Goal: Task Accomplishment & Management: Use online tool/utility

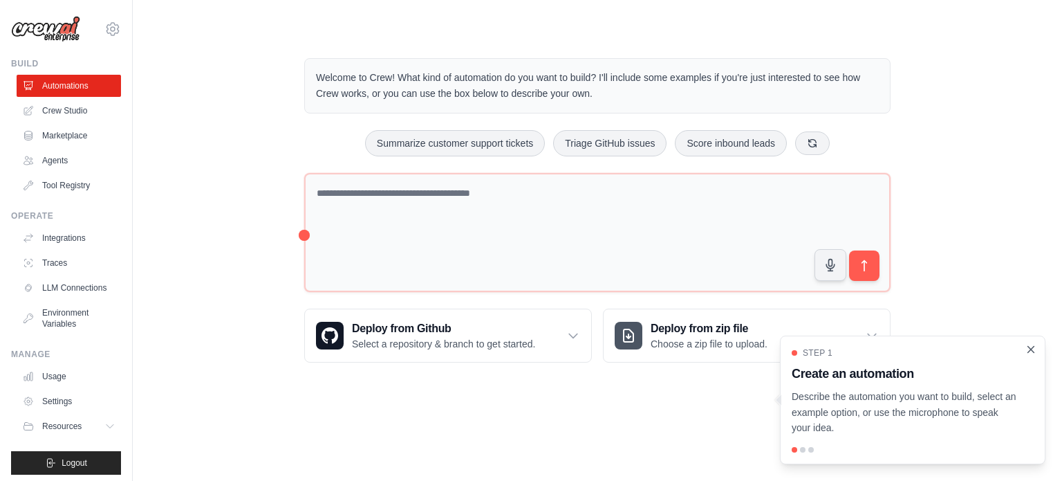
click at [1034, 352] on icon "Close walkthrough" at bounding box center [1031, 349] width 6 height 6
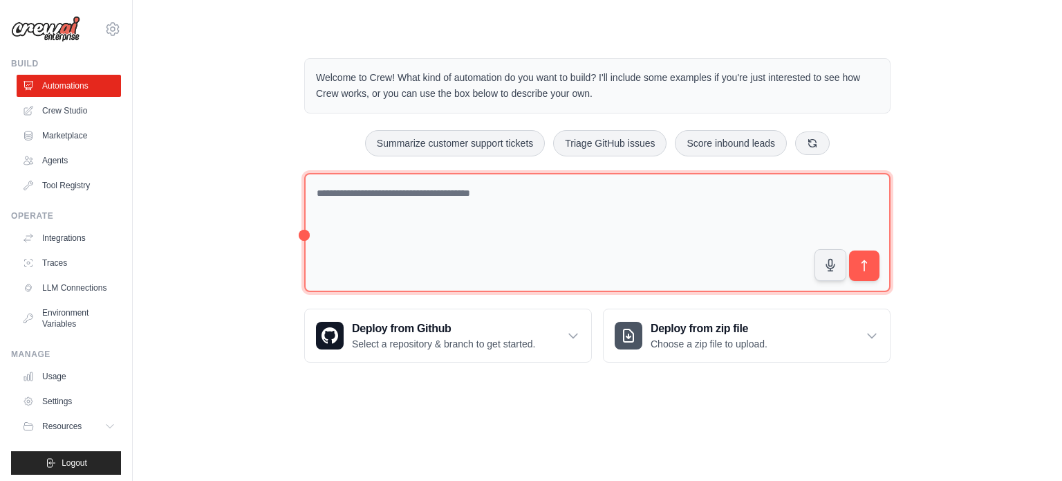
click at [499, 196] on textarea at bounding box center [597, 233] width 587 height 120
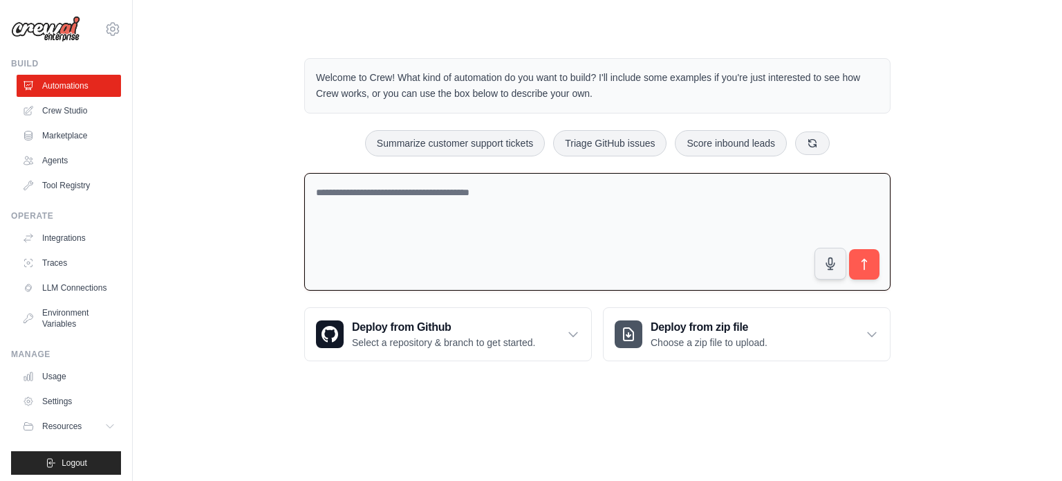
click at [499, 196] on textarea at bounding box center [597, 232] width 587 height 118
click at [230, 338] on div "Welcome to Crew! What kind of automation do you want to build? I'll include som…" at bounding box center [597, 209] width 885 height 347
click at [498, 234] on textarea at bounding box center [597, 232] width 587 height 118
paste textarea "**********"
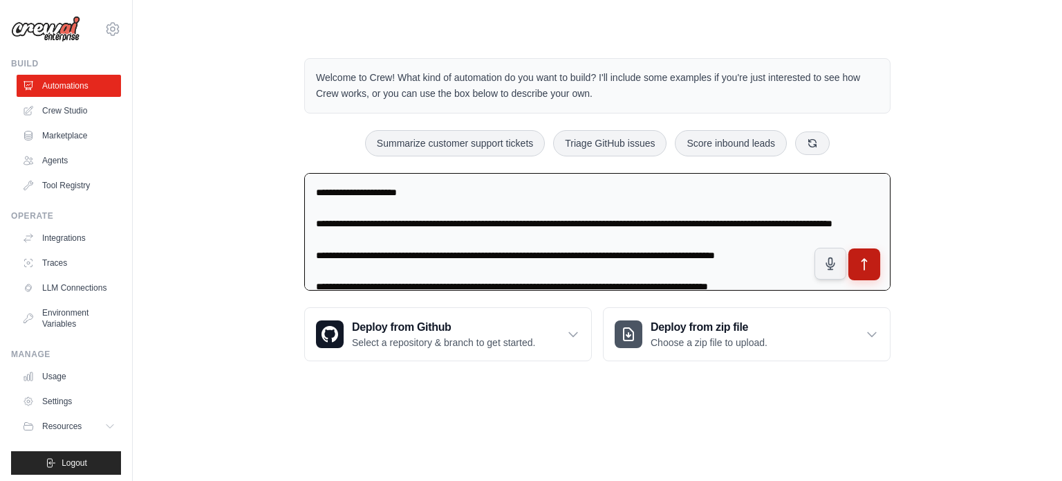
type textarea "**********"
click at [871, 257] on button "submit" at bounding box center [865, 264] width 32 height 32
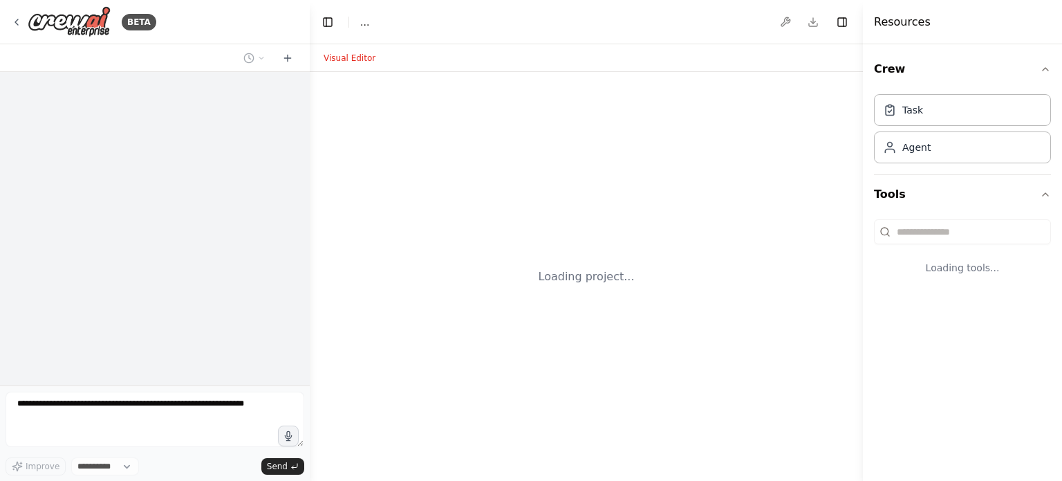
select select "****"
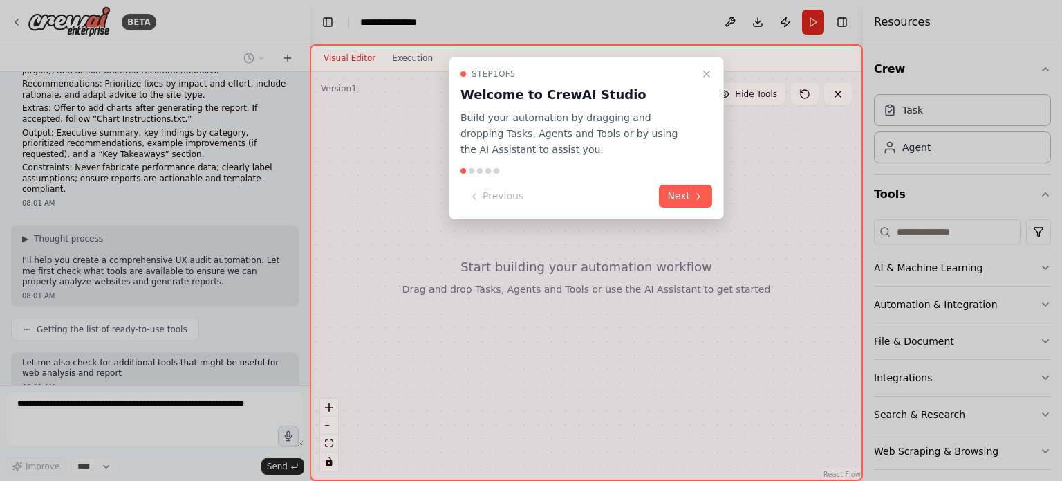
scroll to position [237, 0]
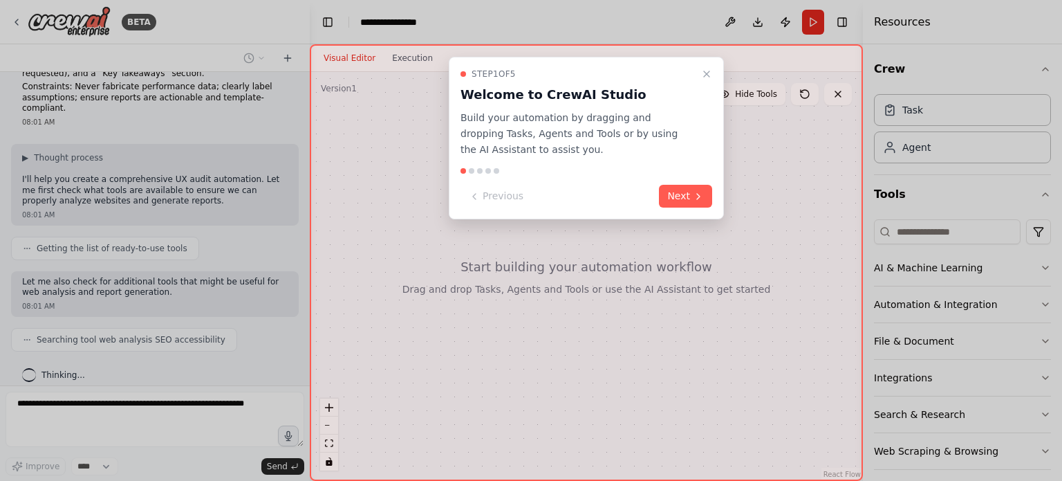
click at [704, 196] on button "Next" at bounding box center [685, 196] width 53 height 23
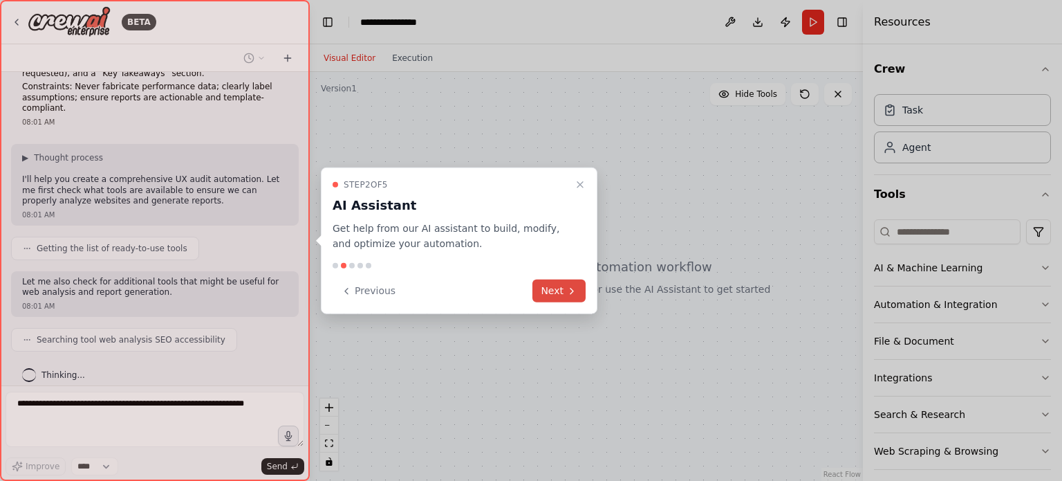
click at [567, 293] on icon at bounding box center [571, 290] width 11 height 11
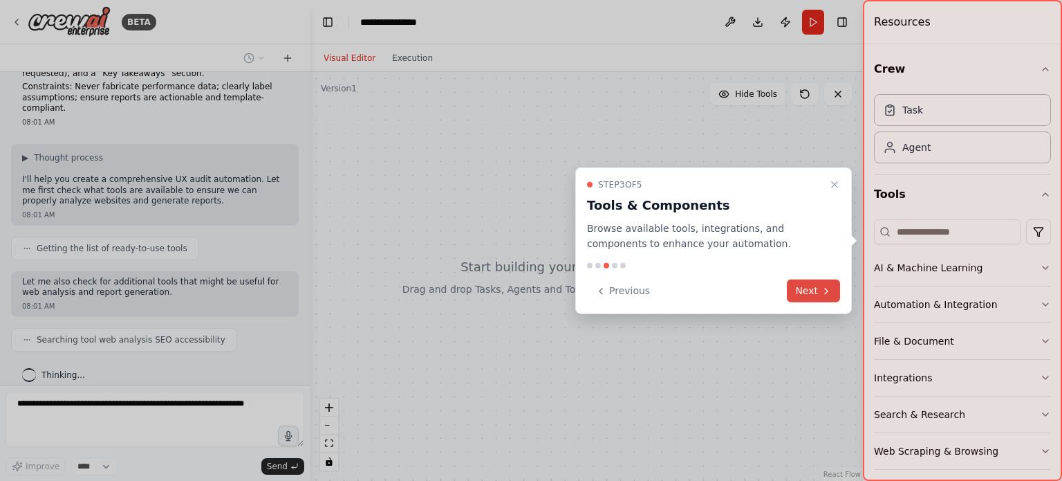
click at [797, 290] on button "Next" at bounding box center [813, 290] width 53 height 23
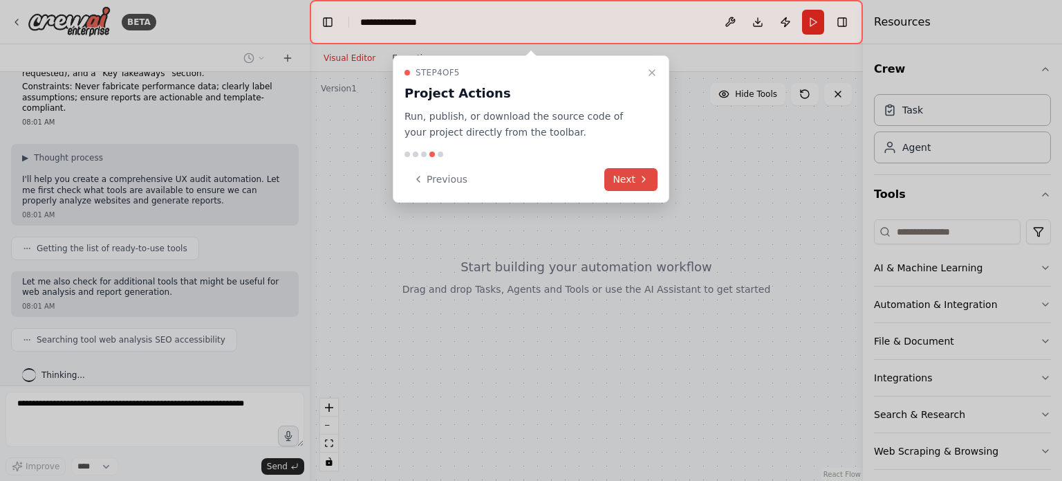
click at [625, 187] on button "Next" at bounding box center [631, 179] width 53 height 23
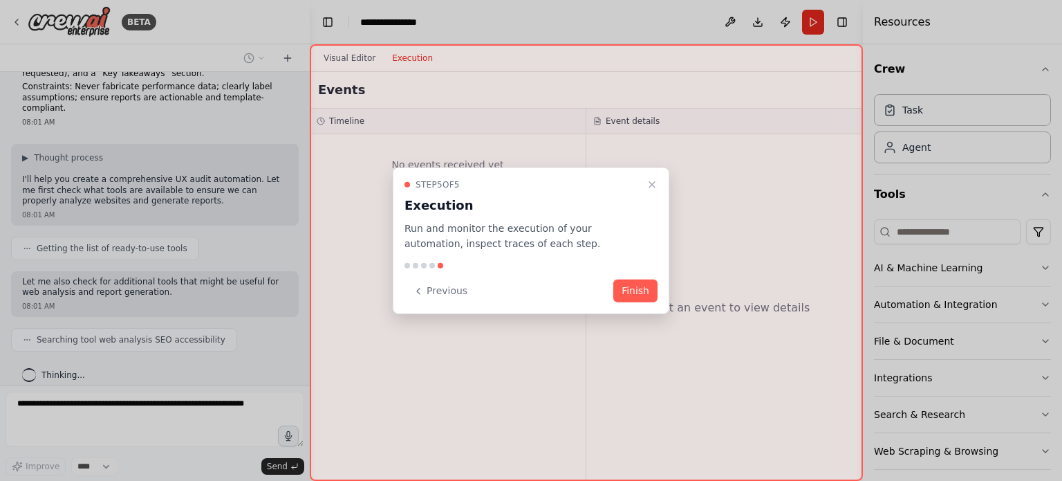
click at [642, 287] on button "Finish" at bounding box center [635, 290] width 44 height 23
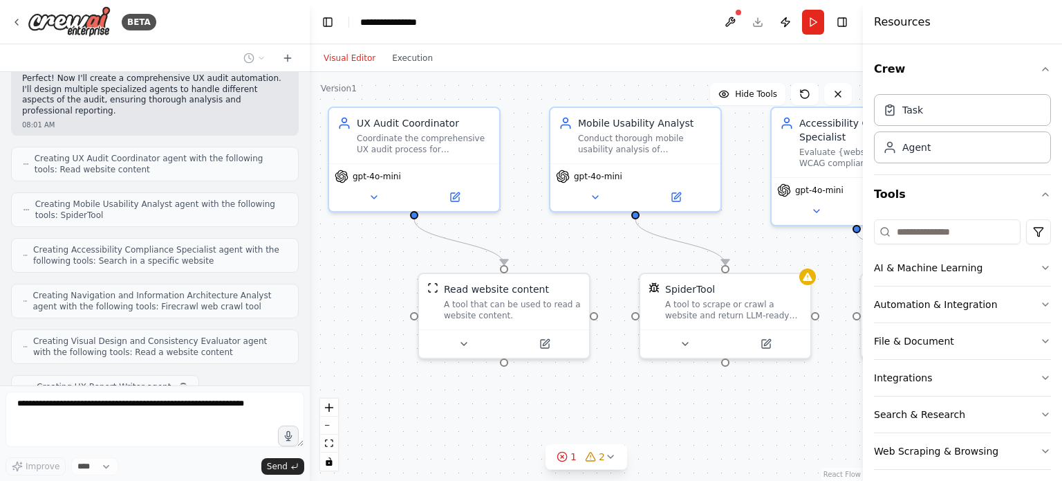
scroll to position [656, 0]
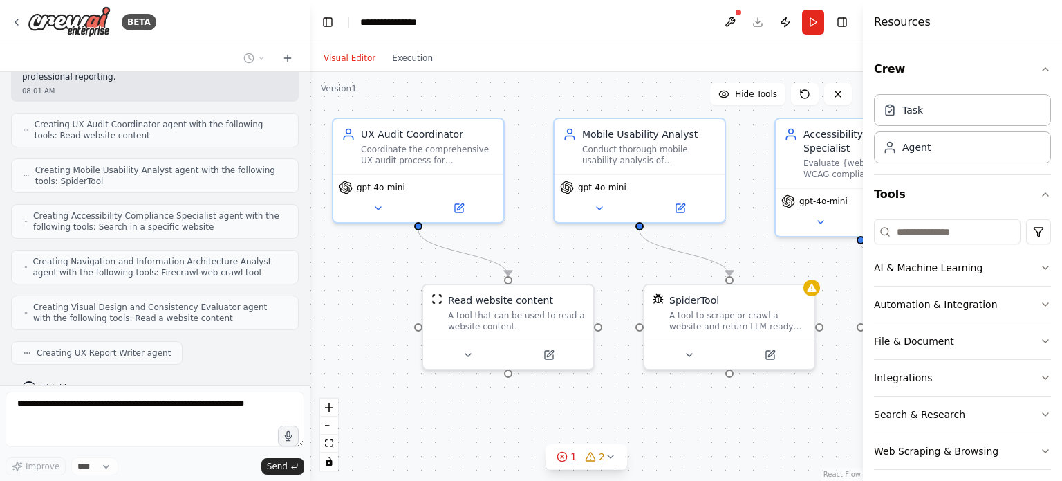
drag, startPoint x: 427, startPoint y: 335, endPoint x: 380, endPoint y: 311, distance: 53.2
click at [380, 312] on div ".deletable-edge-delete-btn { width: 20px; height: 20px; border: 0px solid #ffff…" at bounding box center [586, 276] width 553 height 409
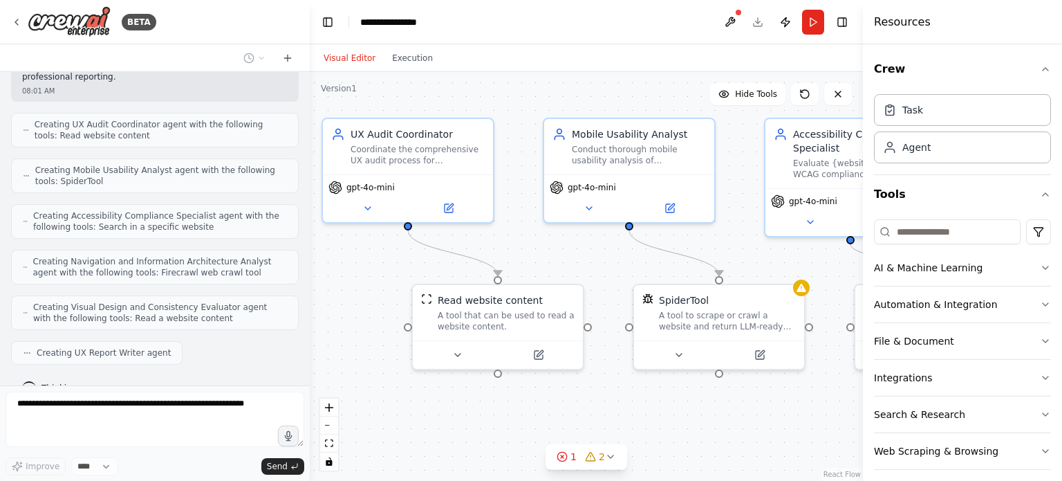
scroll to position [737, 0]
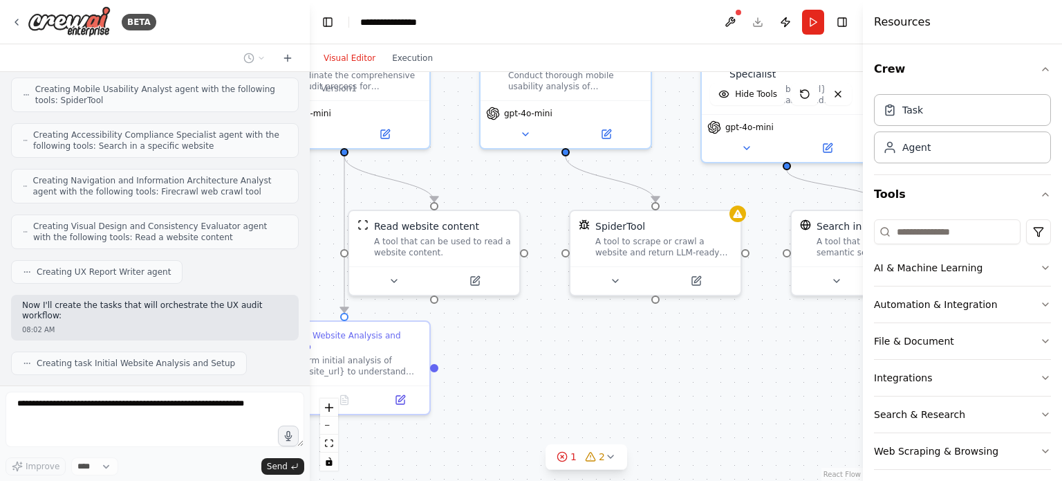
drag, startPoint x: 725, startPoint y: 408, endPoint x: 653, endPoint y: 334, distance: 103.2
click at [653, 334] on div ".deletable-edge-delete-btn { width: 20px; height: 20px; border: 0px solid #ffff…" at bounding box center [586, 276] width 553 height 409
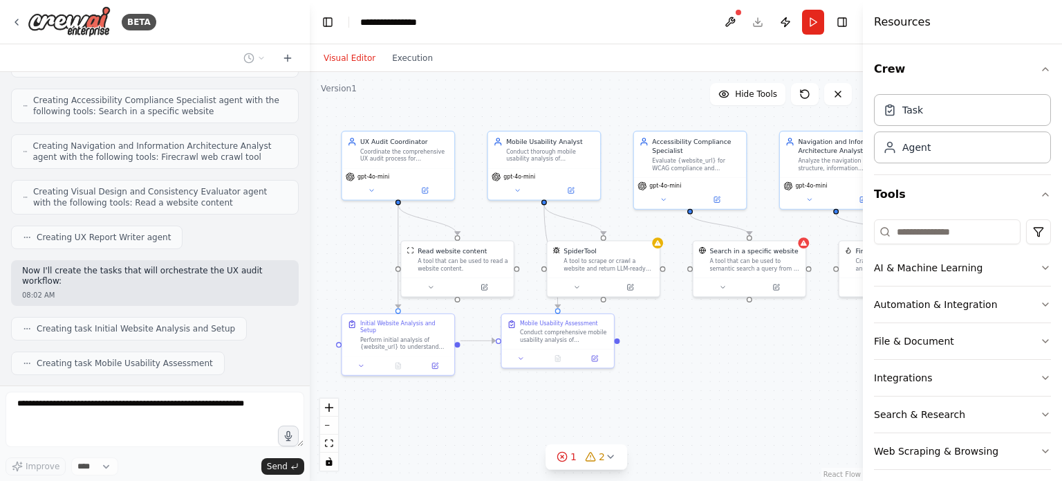
drag, startPoint x: 542, startPoint y: 412, endPoint x: 488, endPoint y: 399, distance: 55.4
click at [488, 400] on div ".deletable-edge-delete-btn { width: 20px; height: 20px; border: 0px solid #ffff…" at bounding box center [586, 276] width 553 height 409
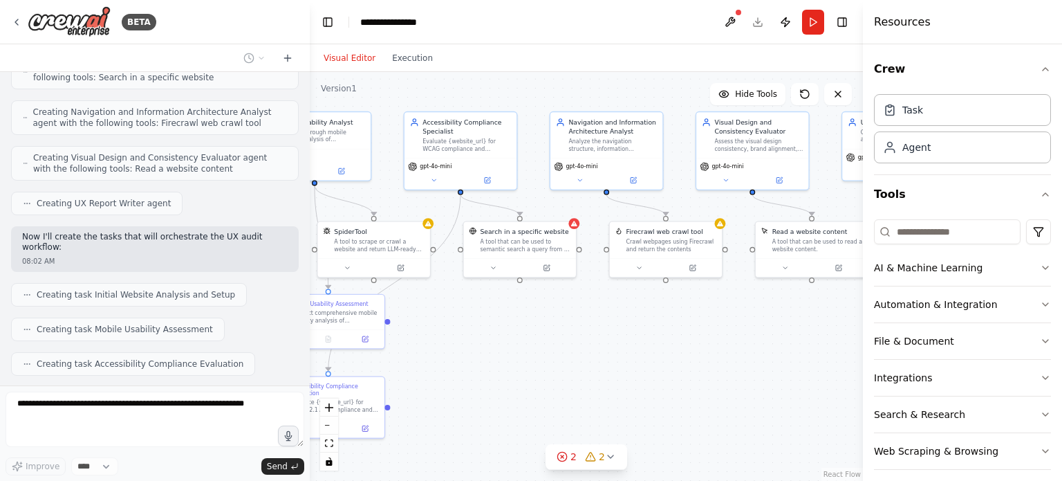
drag, startPoint x: 741, startPoint y: 406, endPoint x: 528, endPoint y: 381, distance: 214.5
click at [528, 382] on div ".deletable-edge-delete-btn { width: 20px; height: 20px; border: 0px solid #ffff…" at bounding box center [586, 276] width 553 height 409
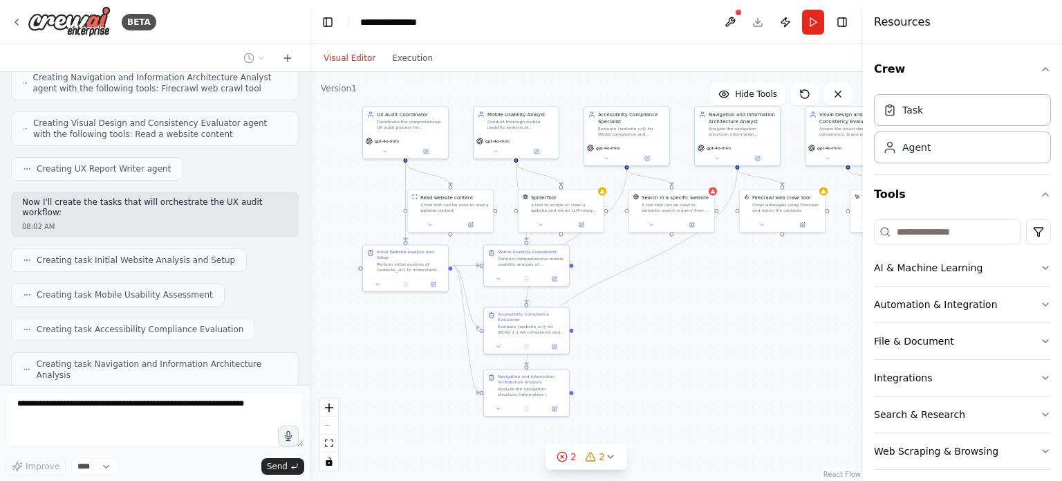
scroll to position [874, 0]
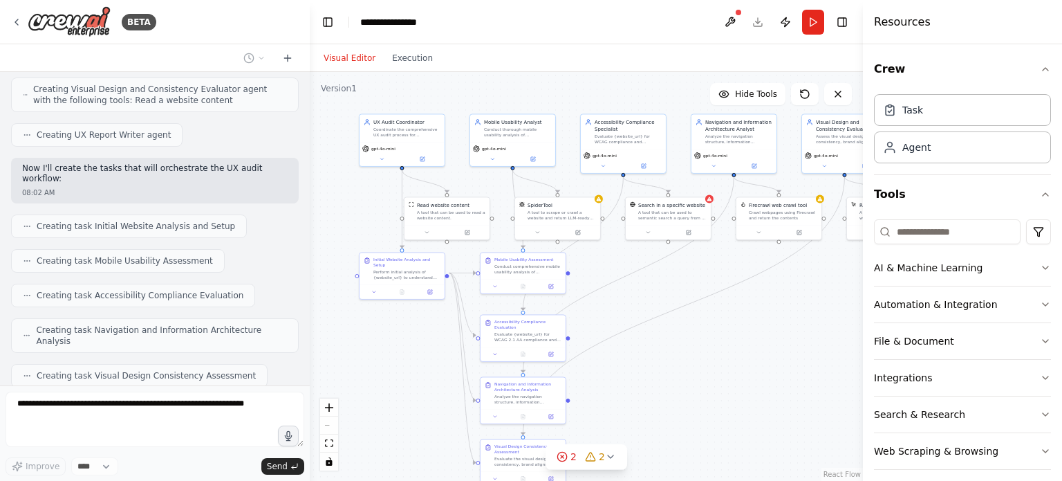
drag, startPoint x: 582, startPoint y: 367, endPoint x: 713, endPoint y: 313, distance: 141.7
click at [713, 313] on div ".deletable-edge-delete-btn { width: 20px; height: 20px; border: 0px solid #ffff…" at bounding box center [586, 276] width 553 height 409
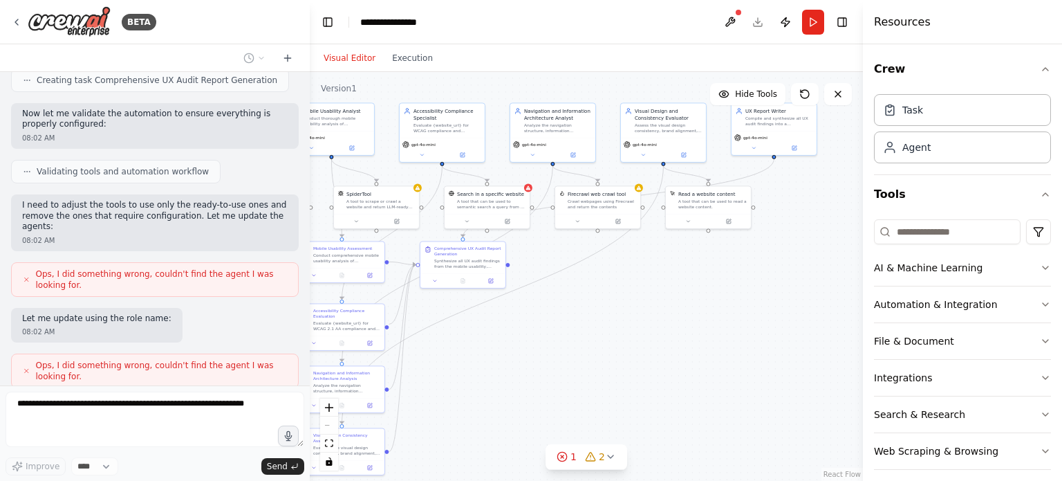
scroll to position [1284, 0]
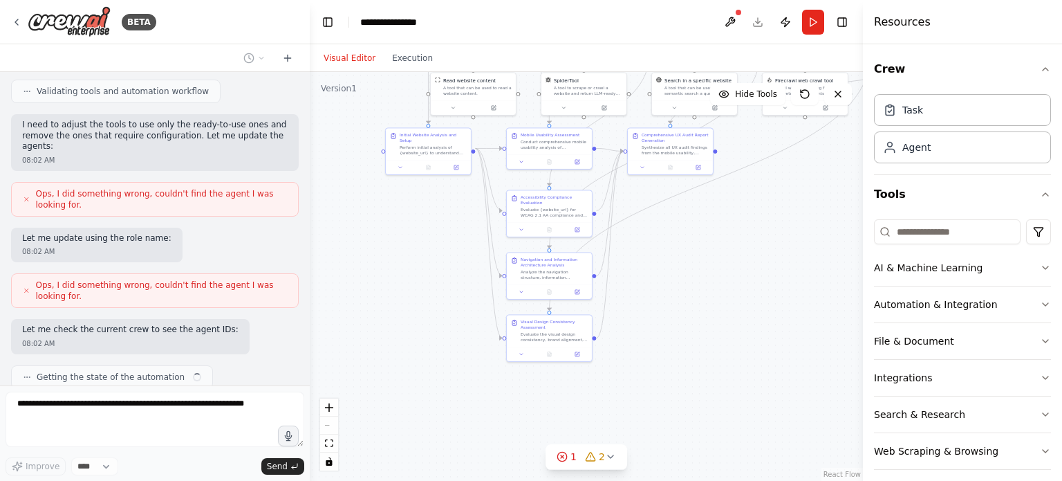
drag, startPoint x: 715, startPoint y: 368, endPoint x: 748, endPoint y: 240, distance: 132.2
click at [748, 240] on div ".deletable-edge-delete-btn { width: 20px; height: 20px; border: 0px solid #ffff…" at bounding box center [586, 276] width 553 height 409
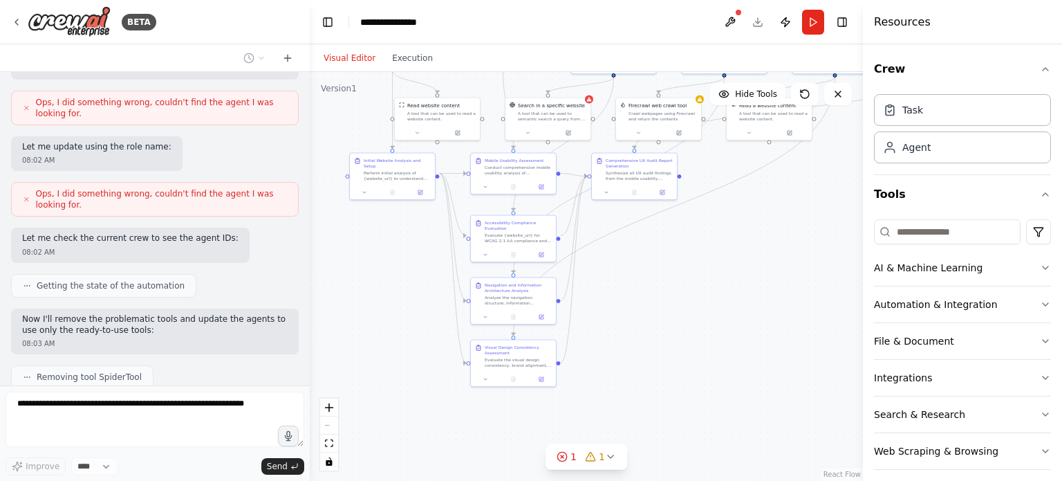
scroll to position [1410, 0]
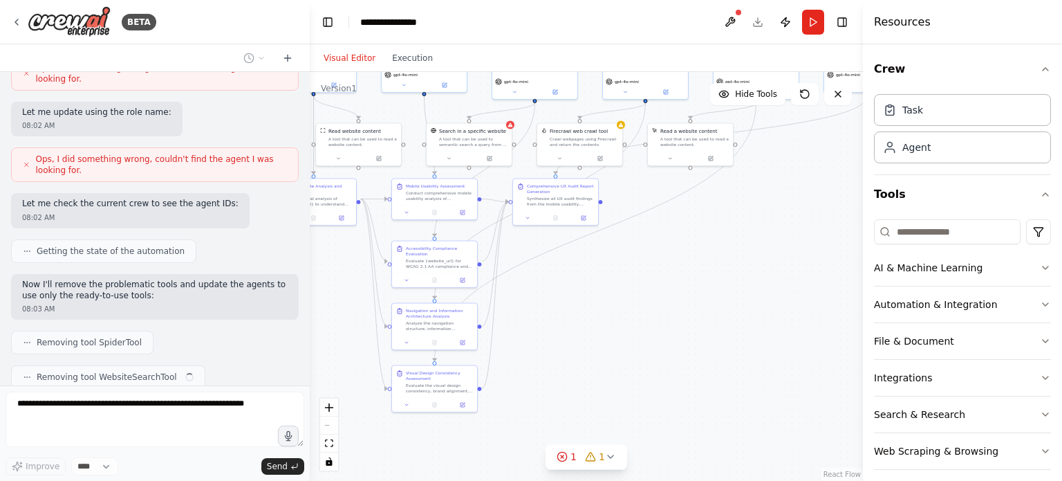
drag, startPoint x: 756, startPoint y: 237, endPoint x: 622, endPoint y: 299, distance: 147.3
click at [624, 299] on div ".deletable-edge-delete-btn { width: 20px; height: 20px; border: 0px solid #ffff…" at bounding box center [586, 276] width 553 height 409
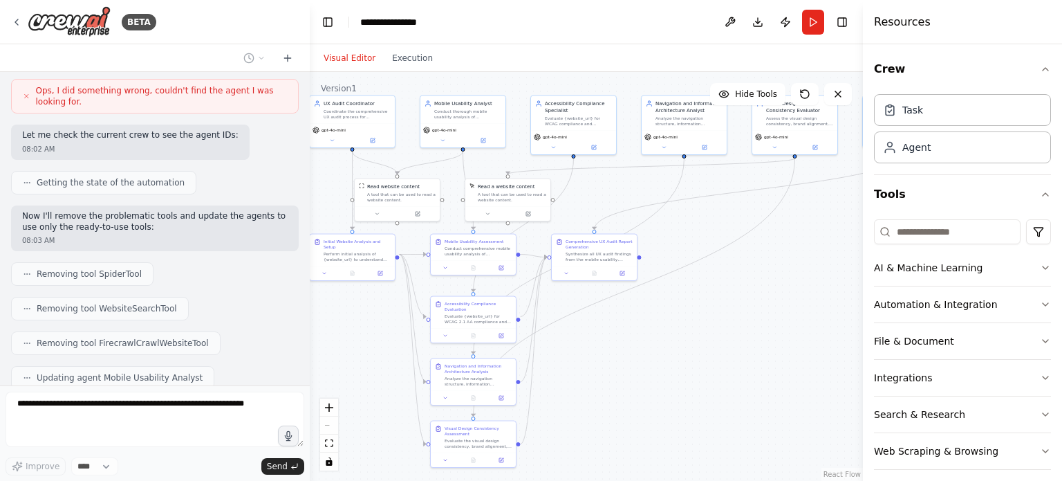
scroll to position [1513, 0]
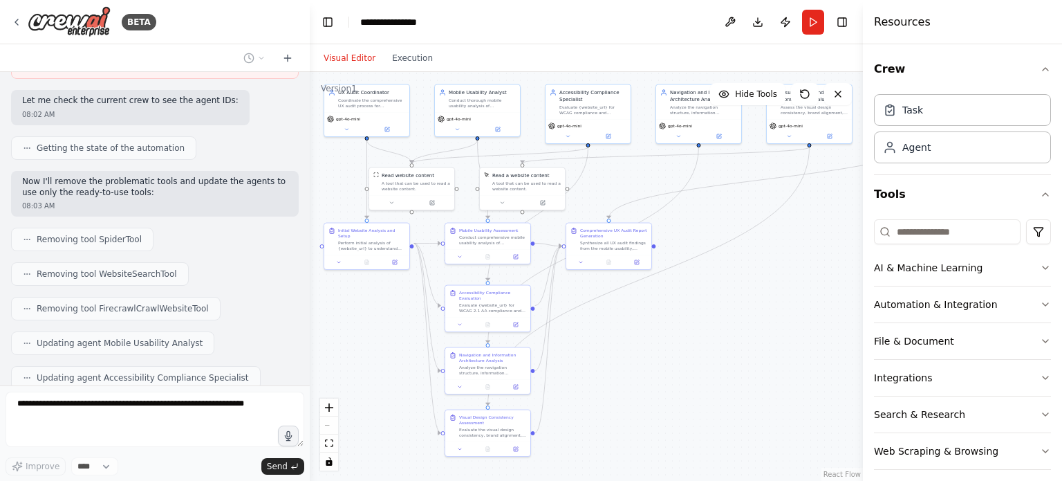
drag, startPoint x: 634, startPoint y: 287, endPoint x: 688, endPoint y: 331, distance: 69.8
click at [688, 331] on div ".deletable-edge-delete-btn { width: 20px; height: 20px; border: 0px solid #ffff…" at bounding box center [586, 276] width 553 height 409
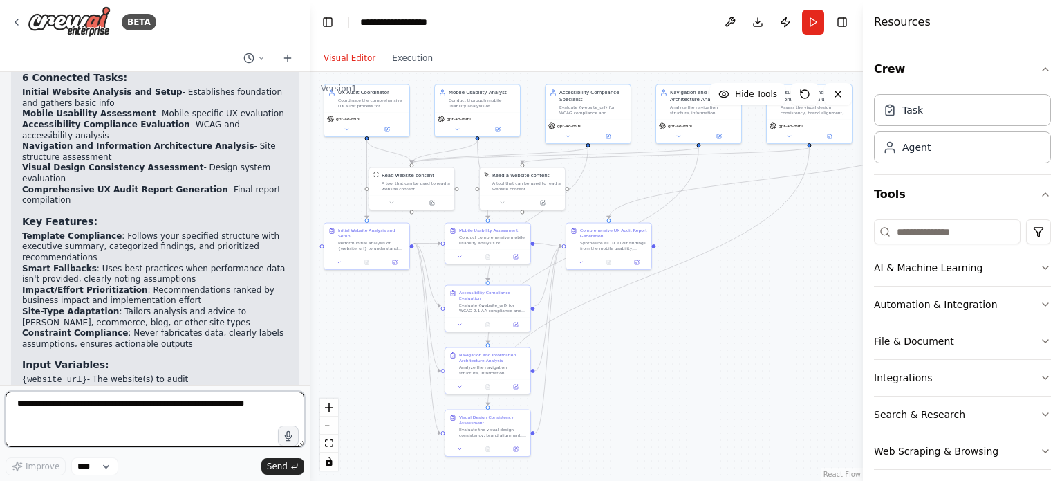
scroll to position [2123, 0]
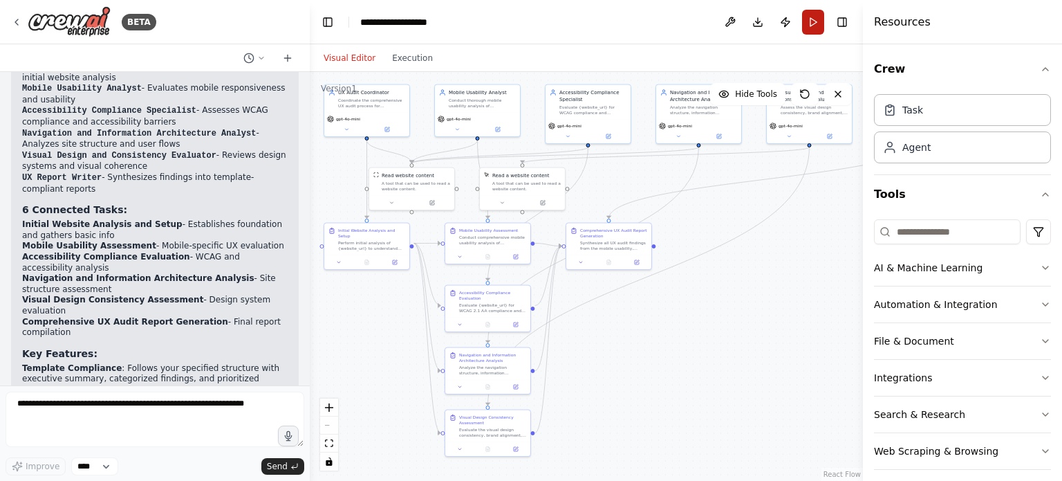
click at [813, 21] on button "Run" at bounding box center [813, 22] width 22 height 25
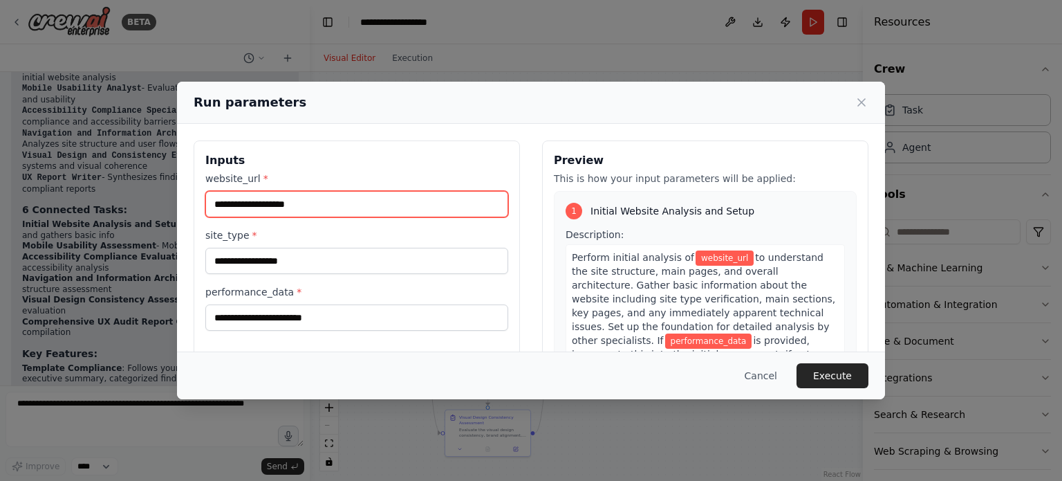
click at [317, 199] on input "website_url *" at bounding box center [356, 204] width 303 height 26
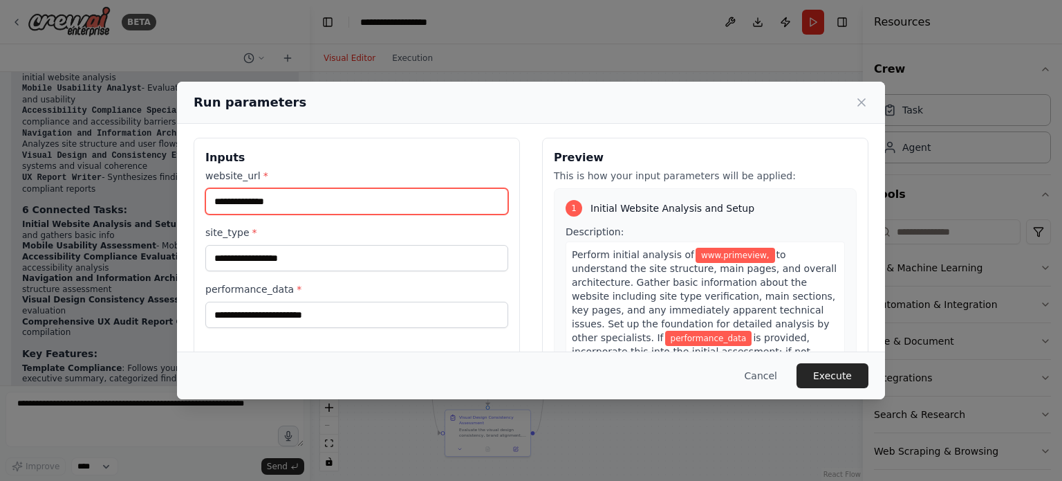
scroll to position [2330, 0]
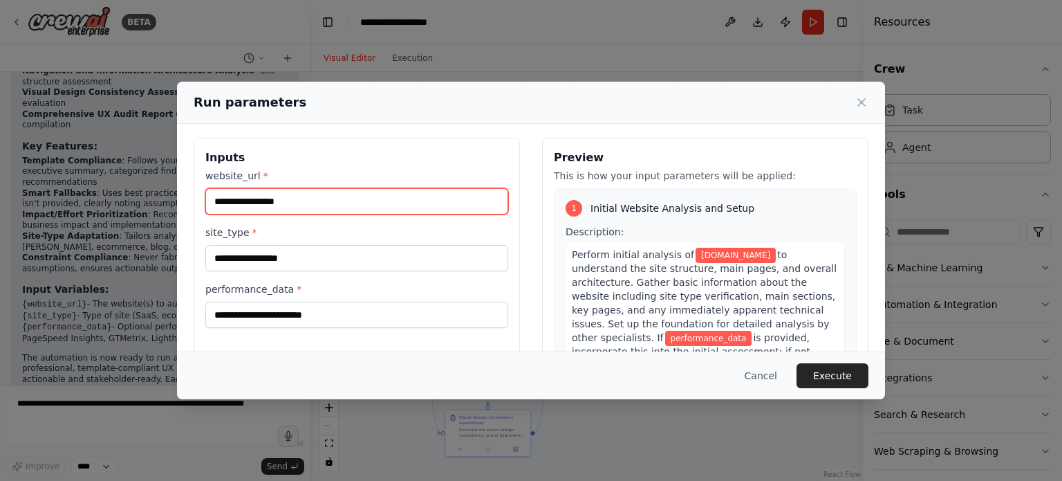
type input "**********"
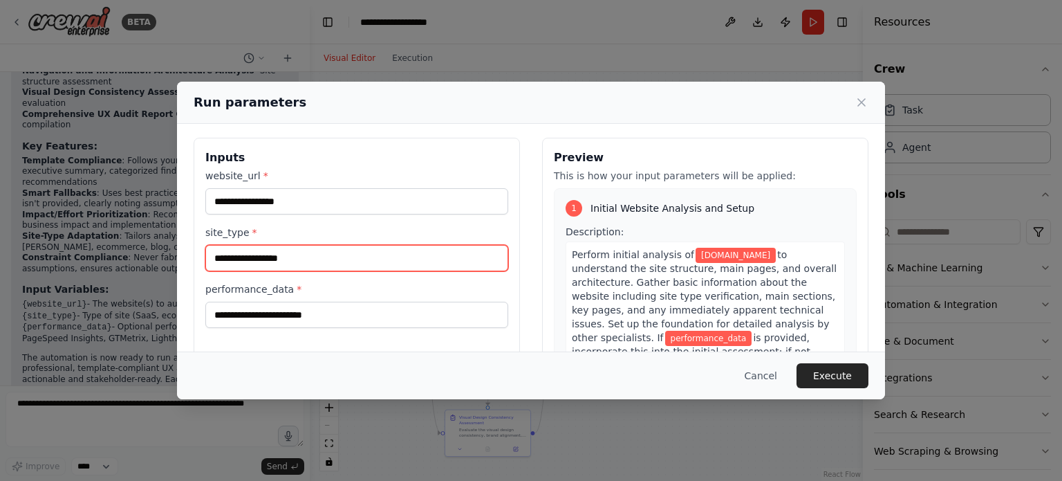
click at [440, 259] on input "site_type *" at bounding box center [356, 258] width 303 height 26
type input "*"
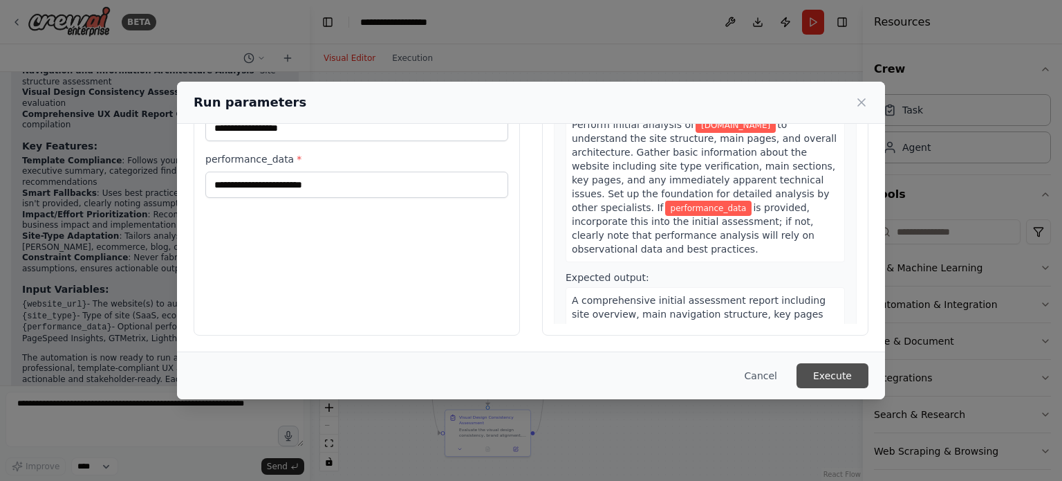
click at [827, 367] on button "Execute" at bounding box center [833, 375] width 72 height 25
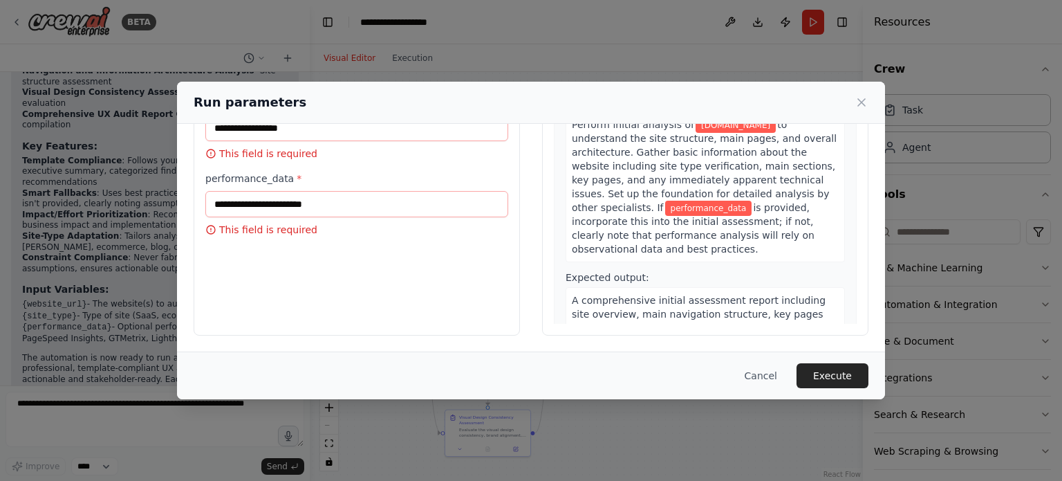
scroll to position [0, 0]
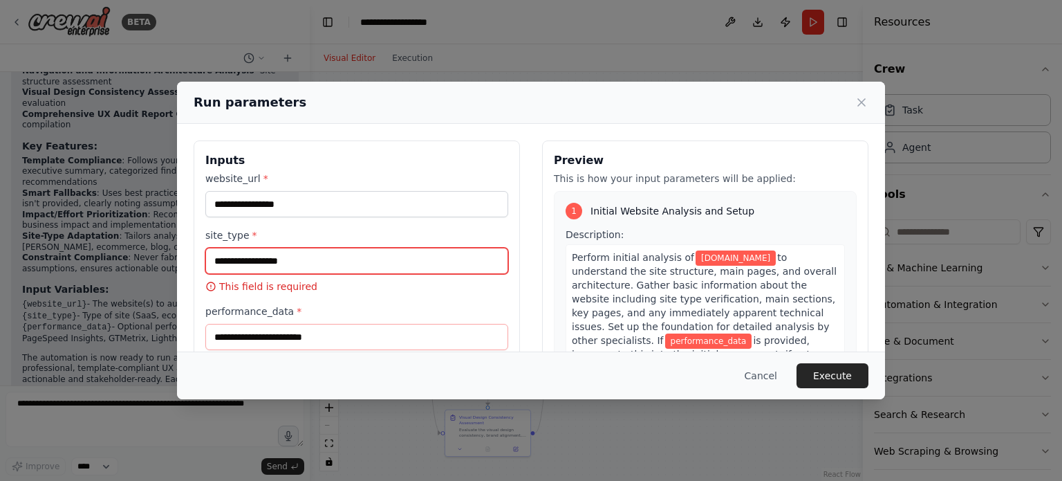
click at [363, 265] on input "site_type *" at bounding box center [356, 261] width 303 height 26
click at [860, 95] on icon at bounding box center [862, 102] width 14 height 14
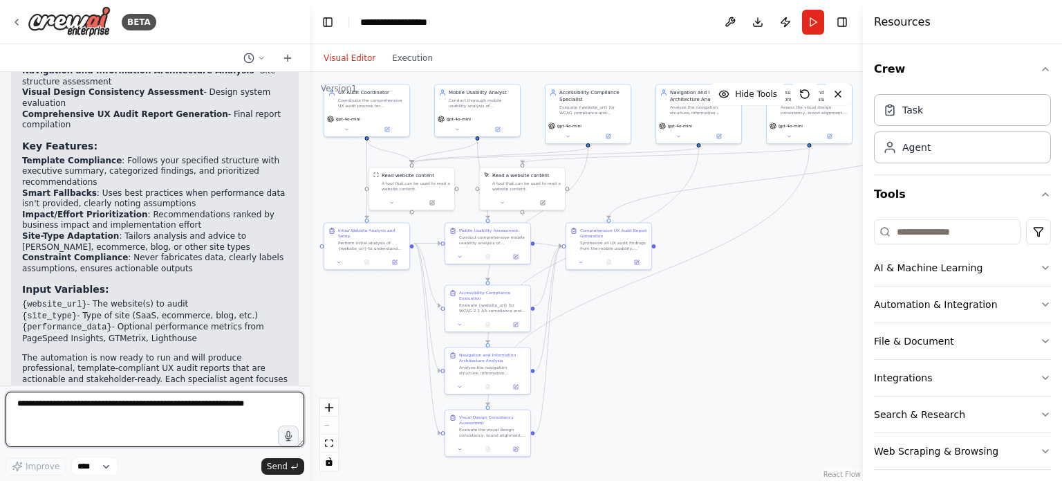
click at [160, 423] on textarea at bounding box center [155, 418] width 299 height 55
type textarea "**********"
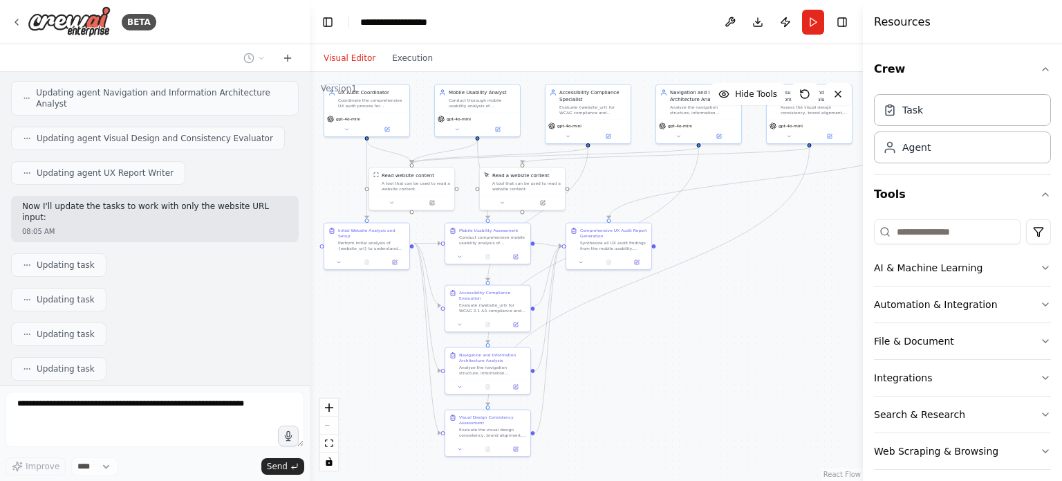
scroll to position [3054, 0]
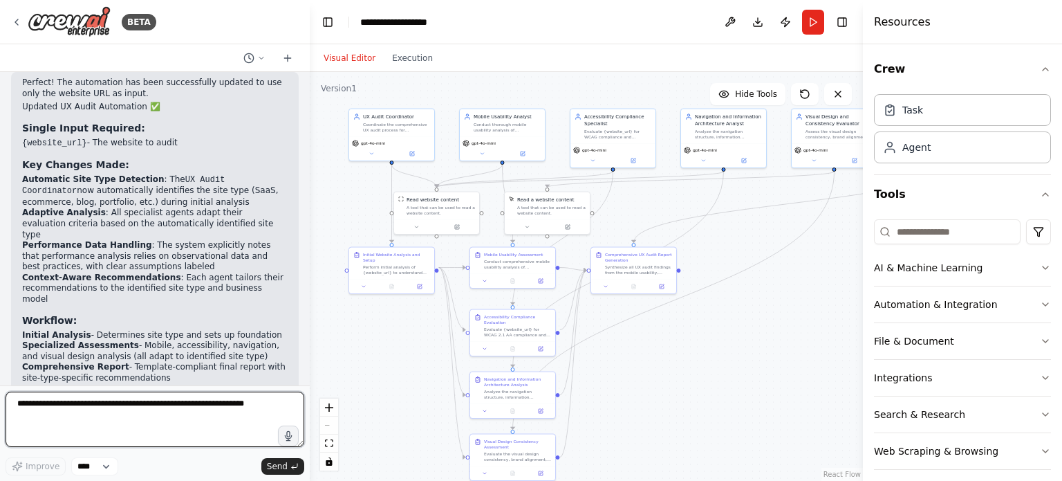
drag, startPoint x: 367, startPoint y: 336, endPoint x: 392, endPoint y: 360, distance: 34.7
click at [392, 360] on div ".deletable-edge-delete-btn { width: 20px; height: 20px; border: 0px solid #ffff…" at bounding box center [586, 276] width 553 height 409
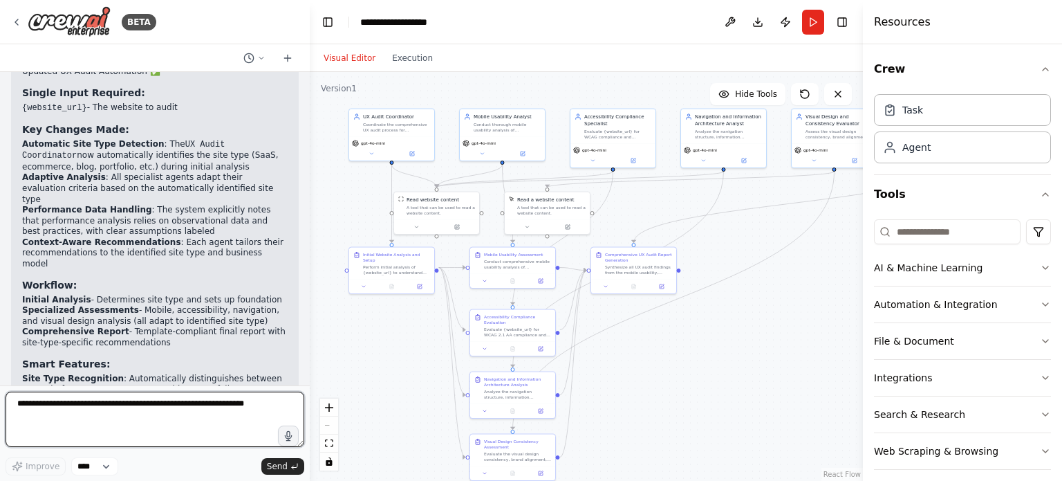
scroll to position [3489, 0]
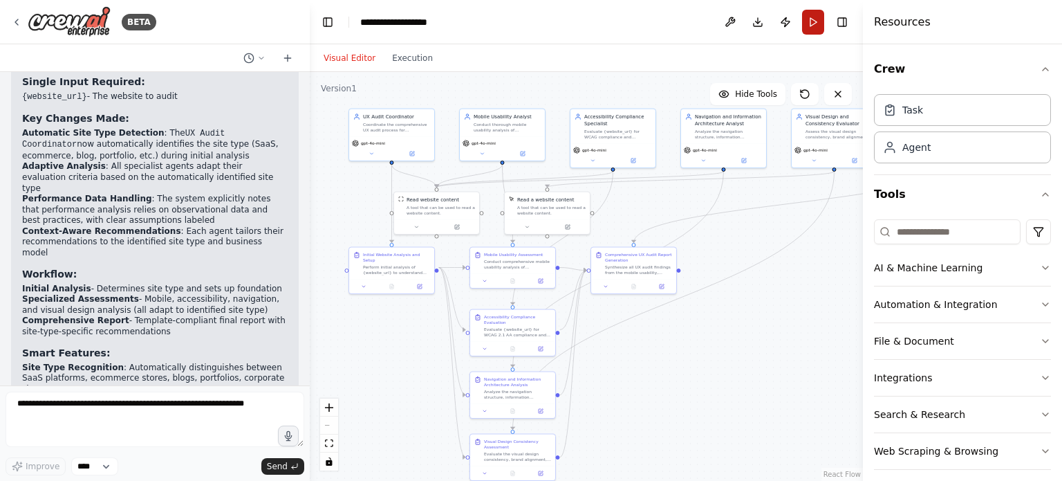
click at [812, 18] on button "Run" at bounding box center [813, 22] width 22 height 25
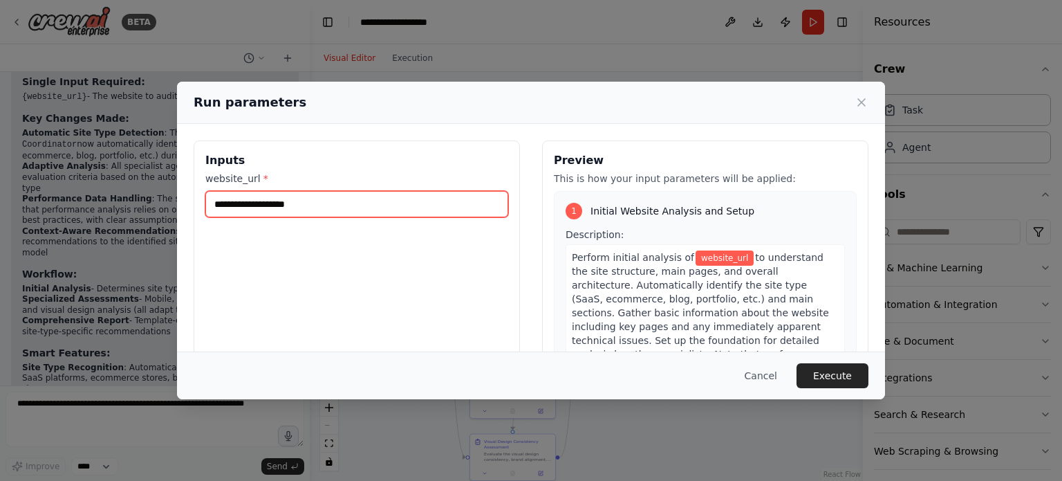
click at [353, 215] on input "website_url *" at bounding box center [356, 204] width 303 height 26
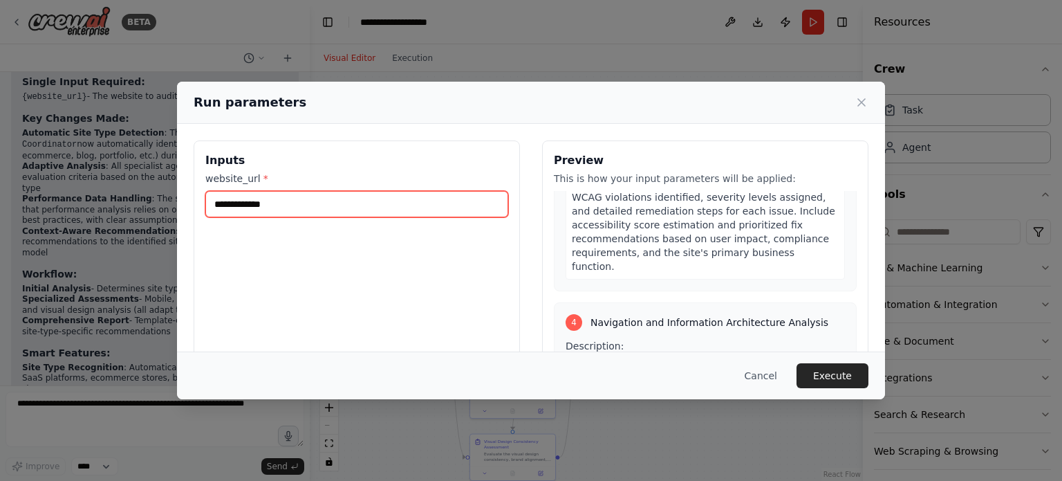
scroll to position [968, 0]
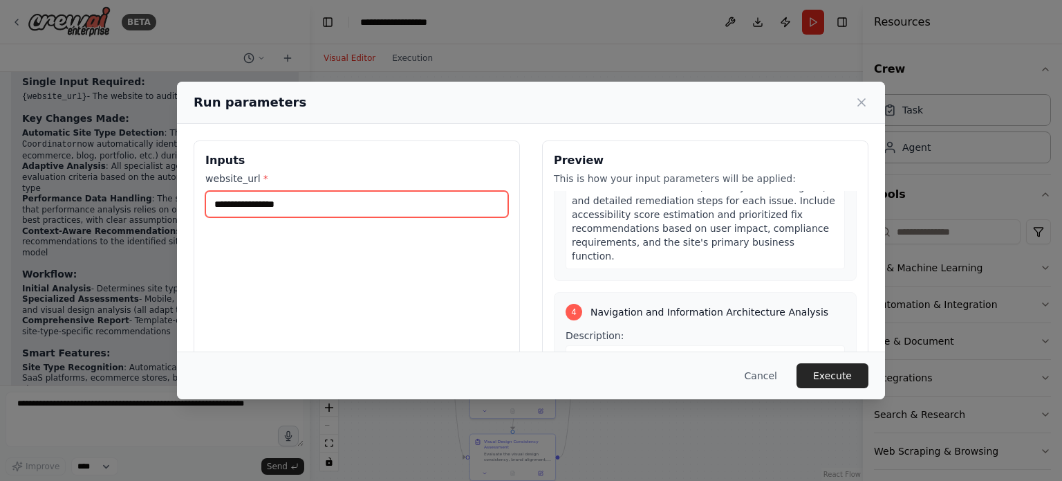
type input "**********"
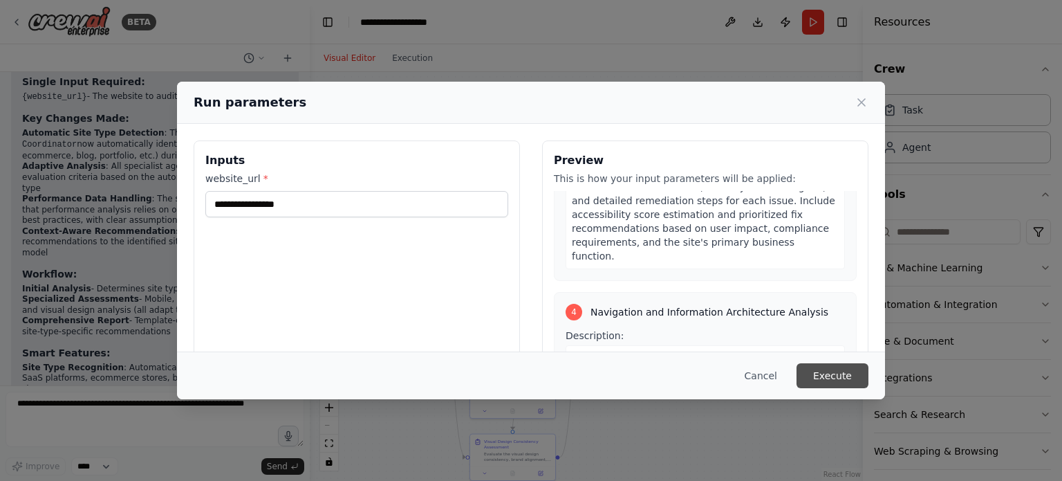
click at [824, 364] on button "Execute" at bounding box center [833, 375] width 72 height 25
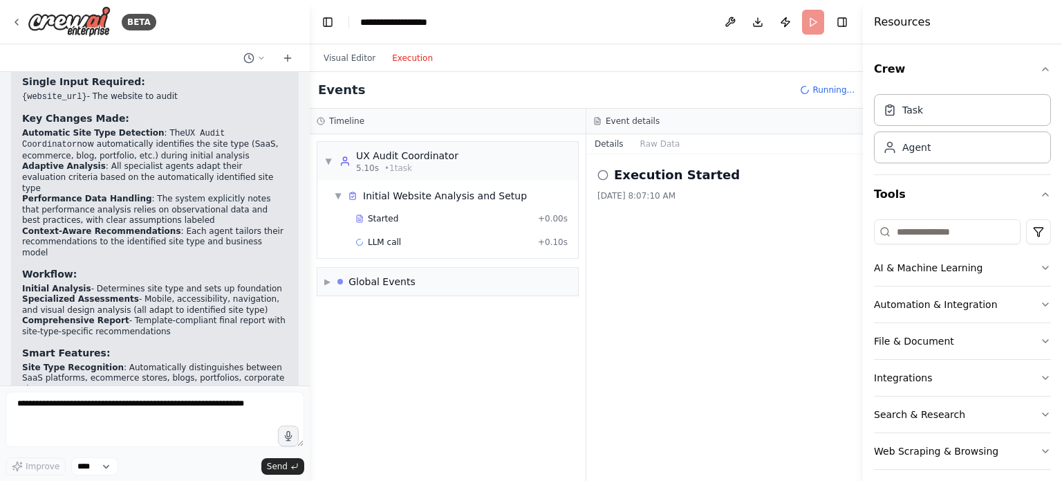
click at [395, 53] on button "Execution" at bounding box center [412, 58] width 57 height 17
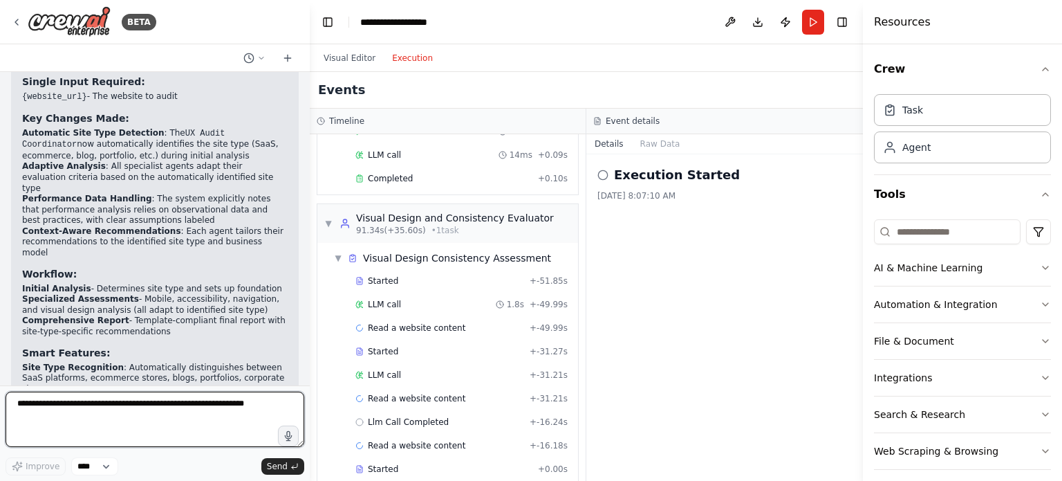
scroll to position [2733, 0]
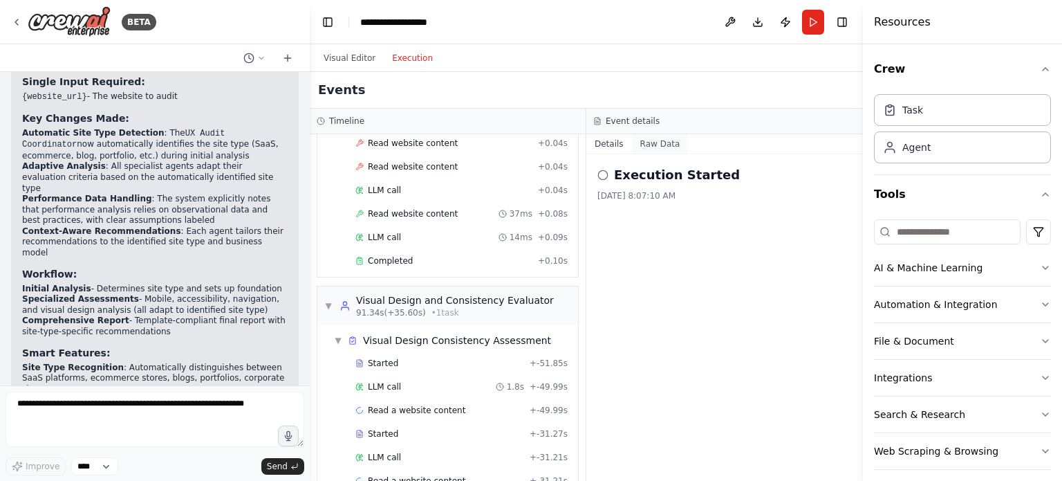
click at [667, 145] on button "Raw Data" at bounding box center [660, 143] width 57 height 19
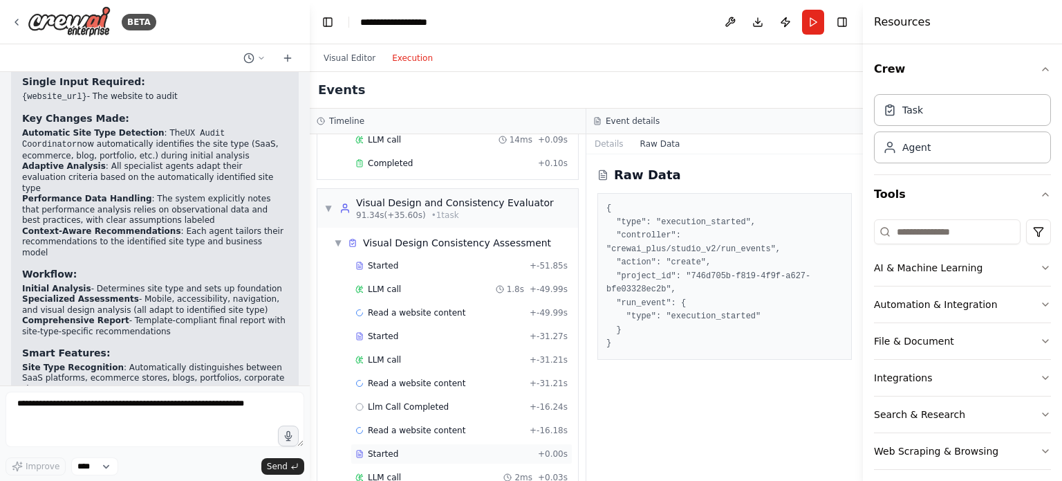
scroll to position [2871, 0]
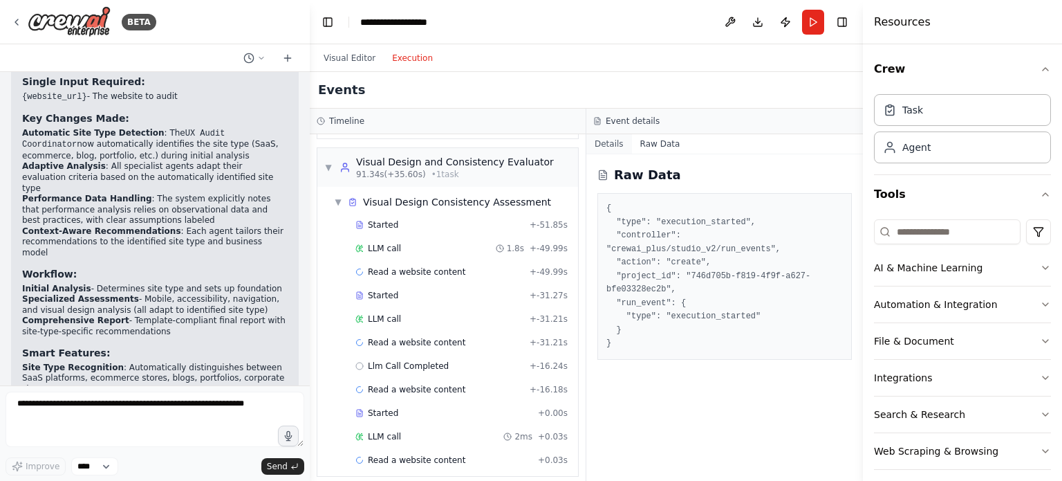
click at [610, 136] on button "Details" at bounding box center [610, 143] width 46 height 19
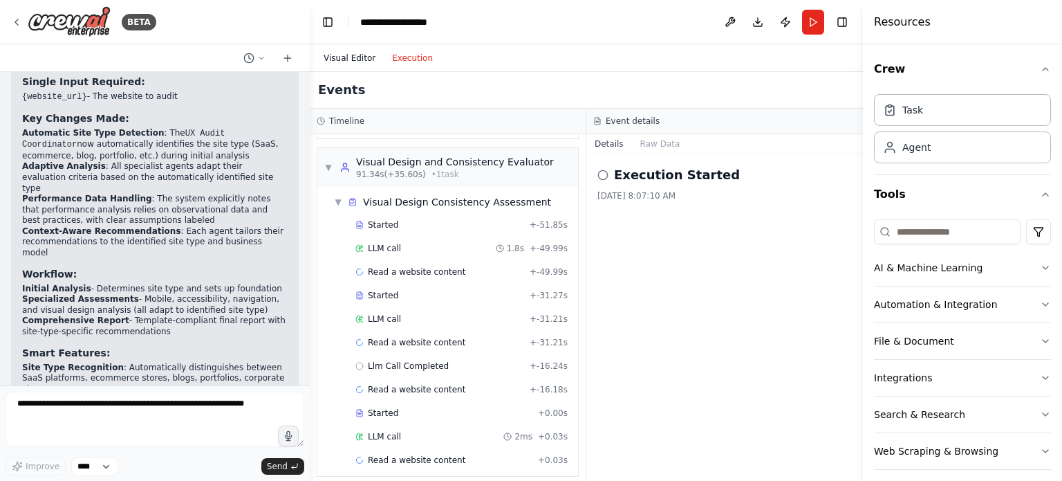
click at [345, 62] on button "Visual Editor" at bounding box center [349, 58] width 68 height 17
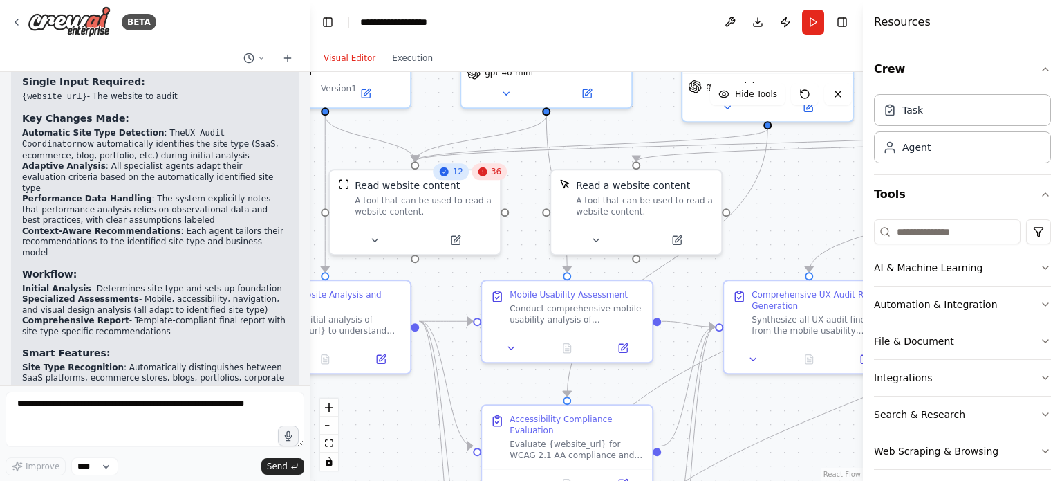
click at [491, 171] on div "36" at bounding box center [489, 171] width 35 height 17
click at [450, 176] on icon at bounding box center [444, 171] width 11 height 11
click at [373, 237] on icon at bounding box center [374, 237] width 11 height 11
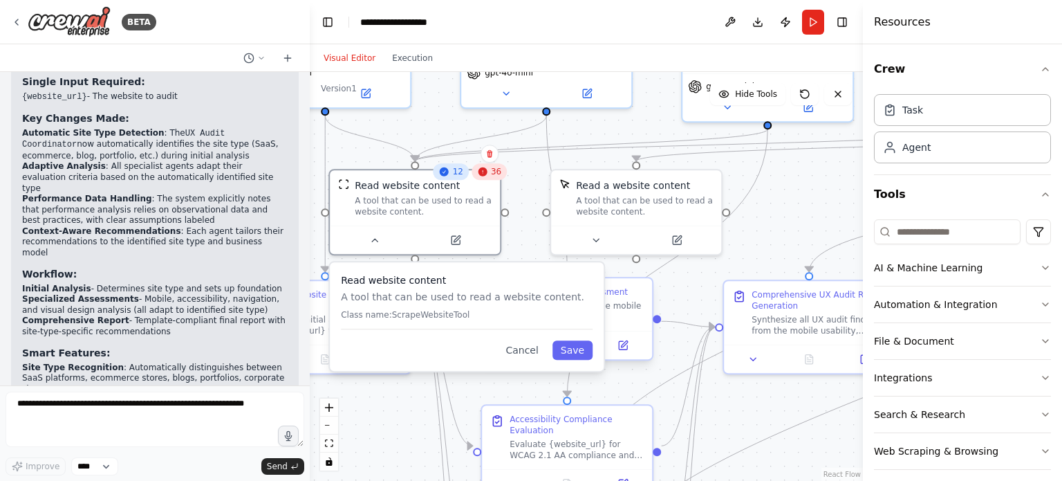
drag, startPoint x: 534, startPoint y: 347, endPoint x: 522, endPoint y: 323, distance: 26.6
click at [534, 347] on button "Cancel" at bounding box center [521, 349] width 49 height 19
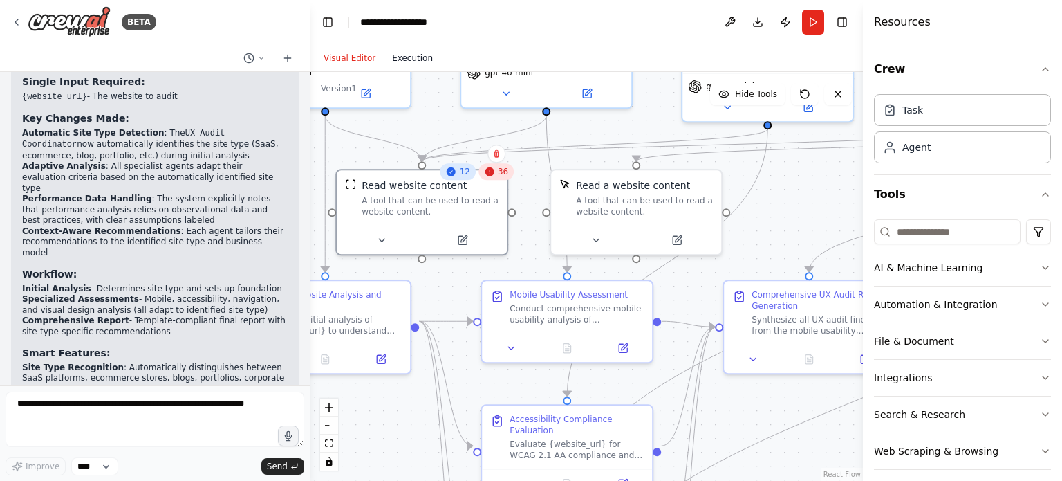
click at [404, 55] on button "Execution" at bounding box center [412, 58] width 57 height 17
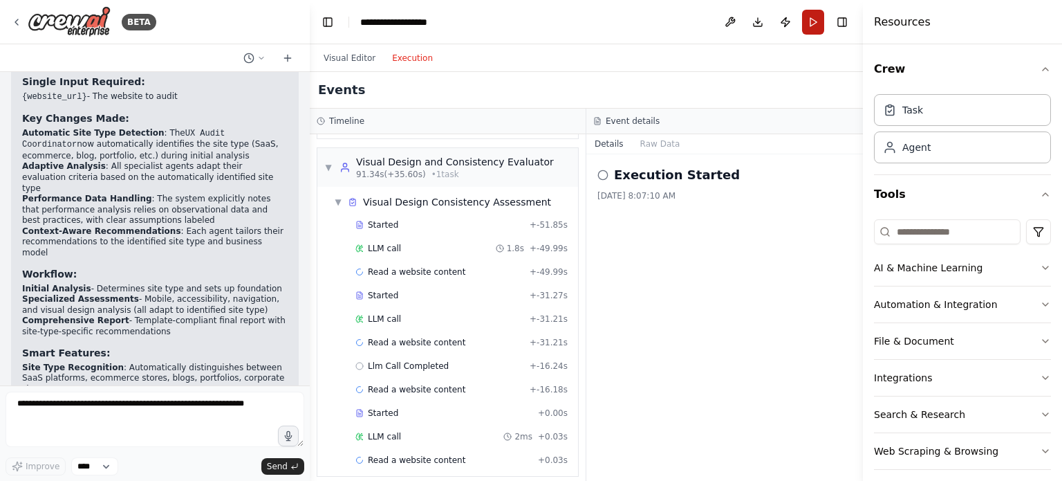
click at [806, 21] on button "Run" at bounding box center [813, 22] width 22 height 25
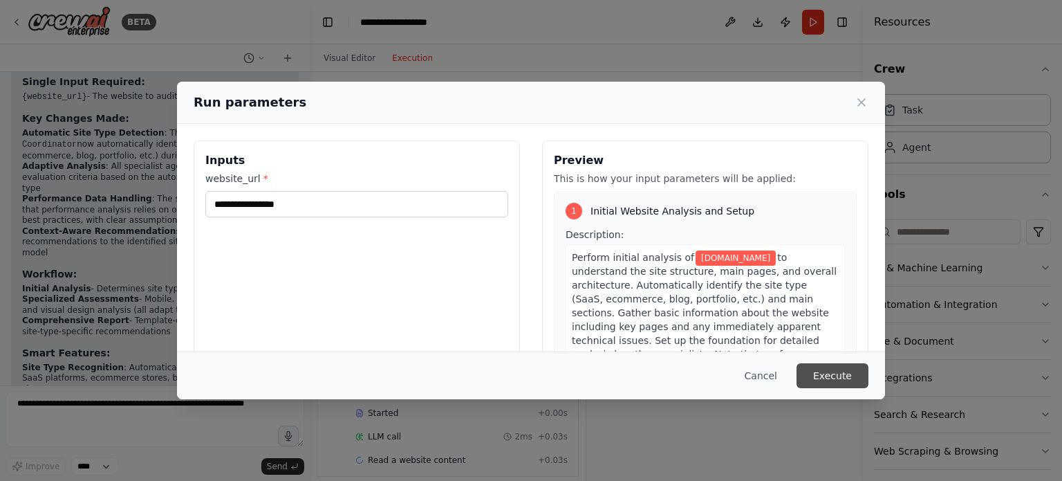
click at [844, 378] on button "Execute" at bounding box center [833, 375] width 72 height 25
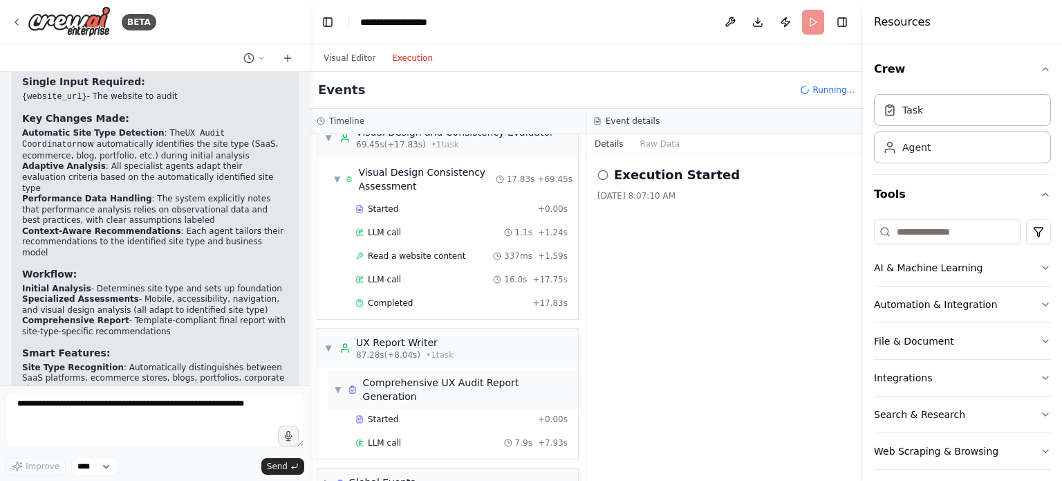
scroll to position [1231, 0]
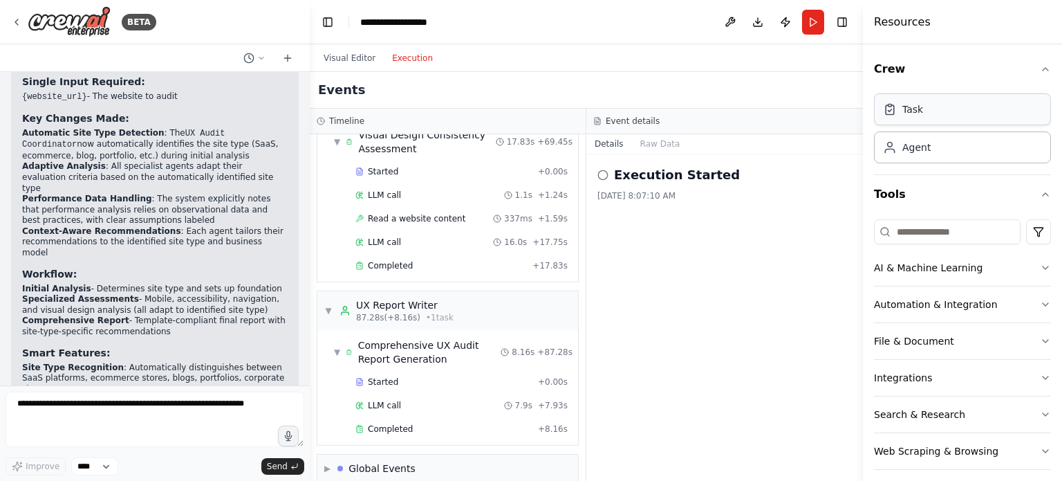
click at [956, 112] on div "Task" at bounding box center [962, 109] width 177 height 32
click at [409, 461] on div "Global Events" at bounding box center [382, 468] width 67 height 14
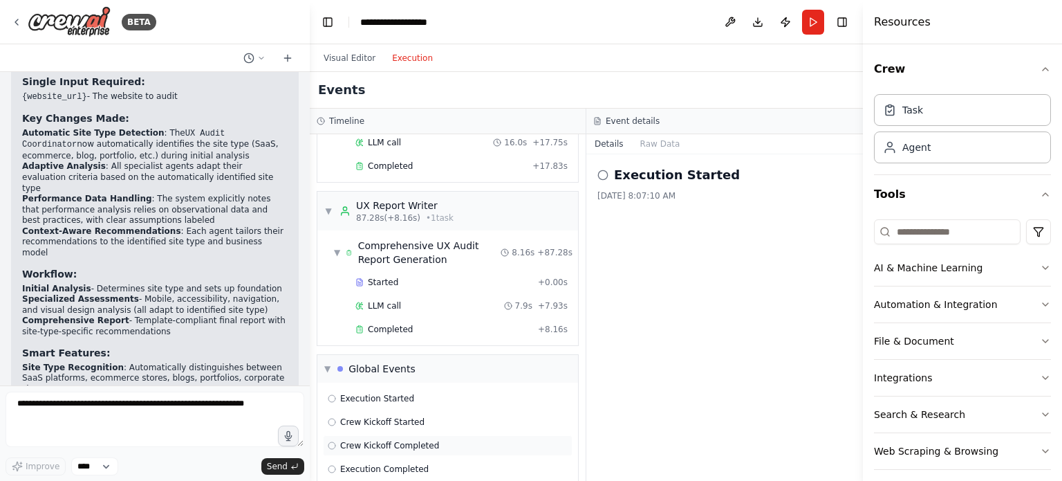
scroll to position [1332, 0]
click at [402, 360] on div "Global Events" at bounding box center [382, 367] width 67 height 14
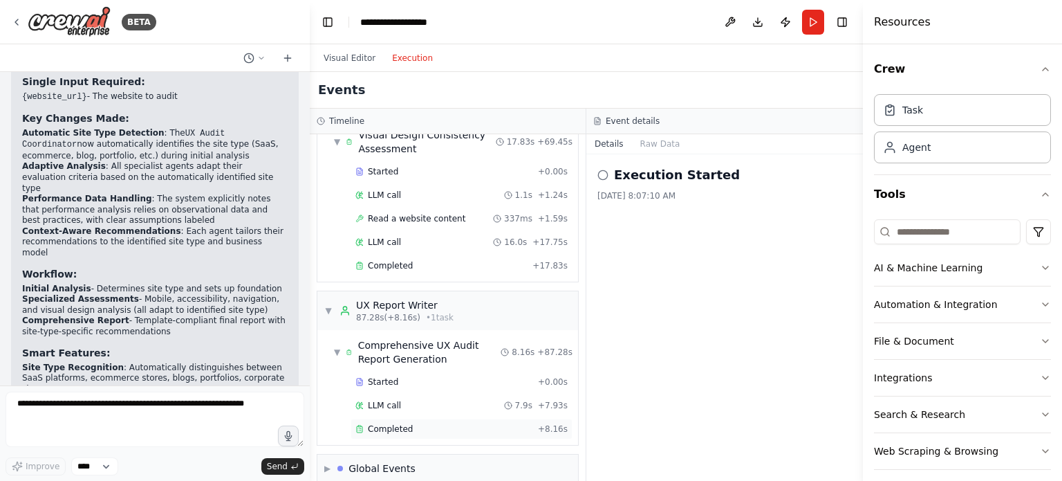
click at [398, 423] on span "Completed" at bounding box center [390, 428] width 45 height 11
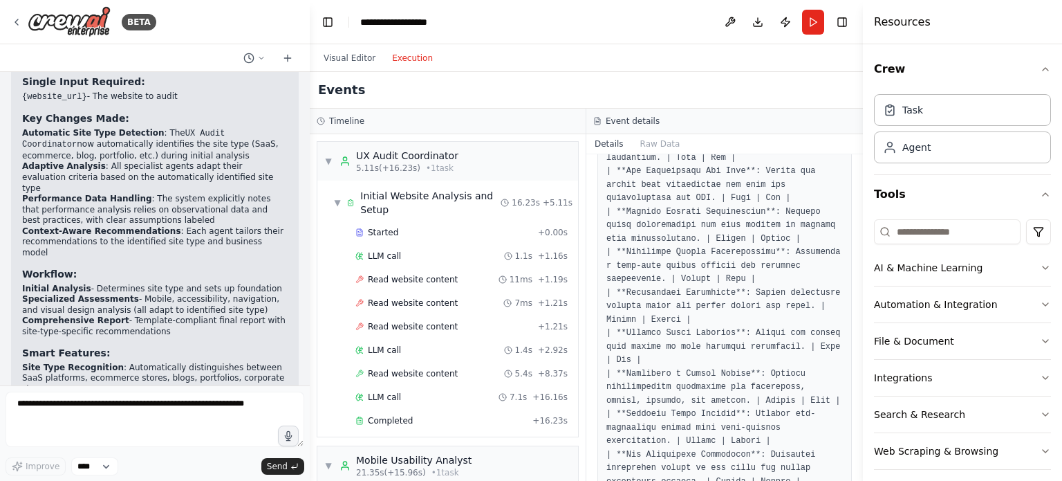
scroll to position [1107, 0]
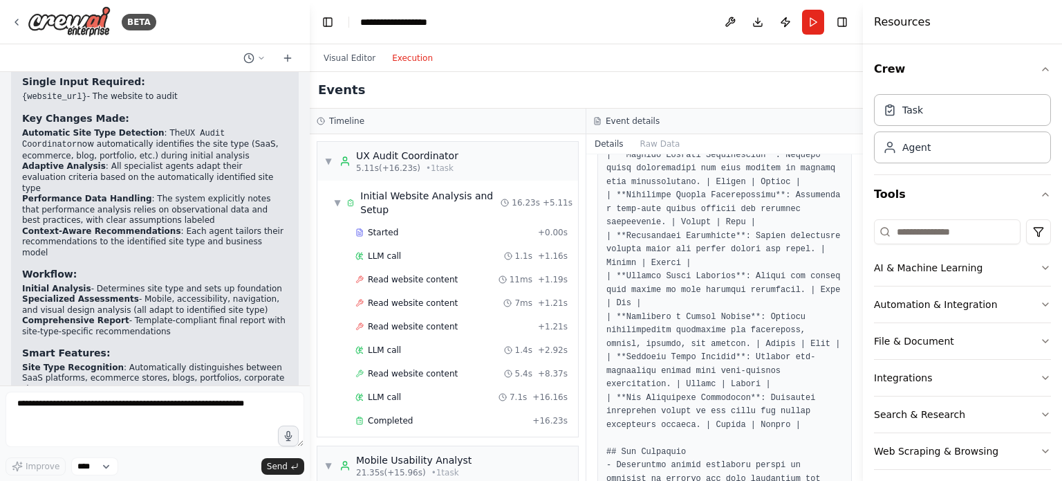
click at [594, 295] on div "Completed 8/14/2025, 8:22:43 AM Output" at bounding box center [725, 317] width 277 height 326
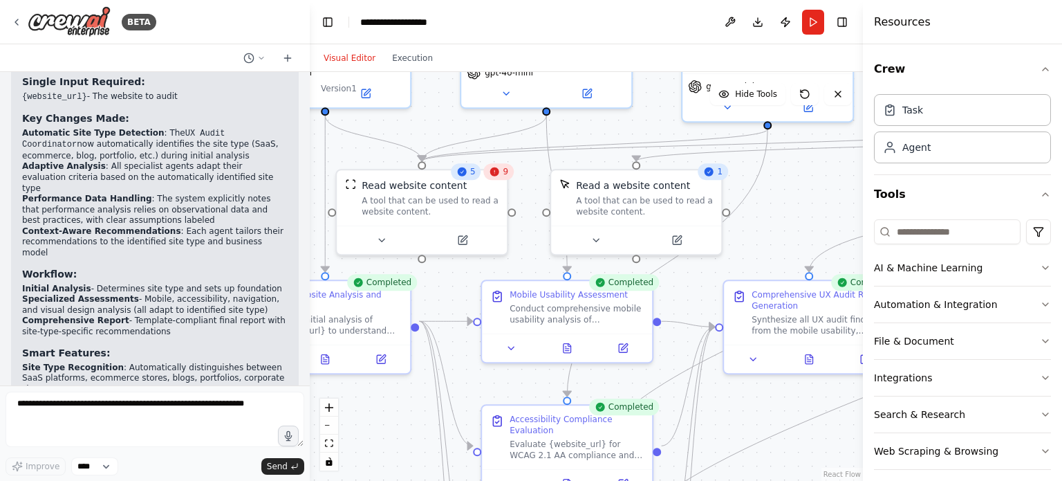
click at [361, 57] on button "Visual Editor" at bounding box center [349, 58] width 68 height 17
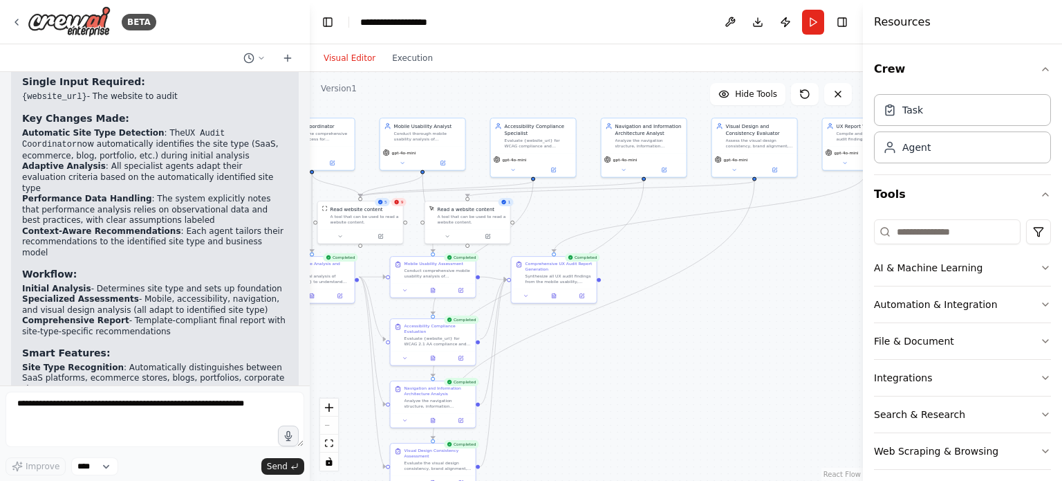
drag, startPoint x: 733, startPoint y: 380, endPoint x: 633, endPoint y: 382, distance: 100.3
click at [633, 382] on div ".deletable-edge-delete-btn { width: 20px; height: 20px; border: 0px solid #ffff…" at bounding box center [586, 276] width 553 height 409
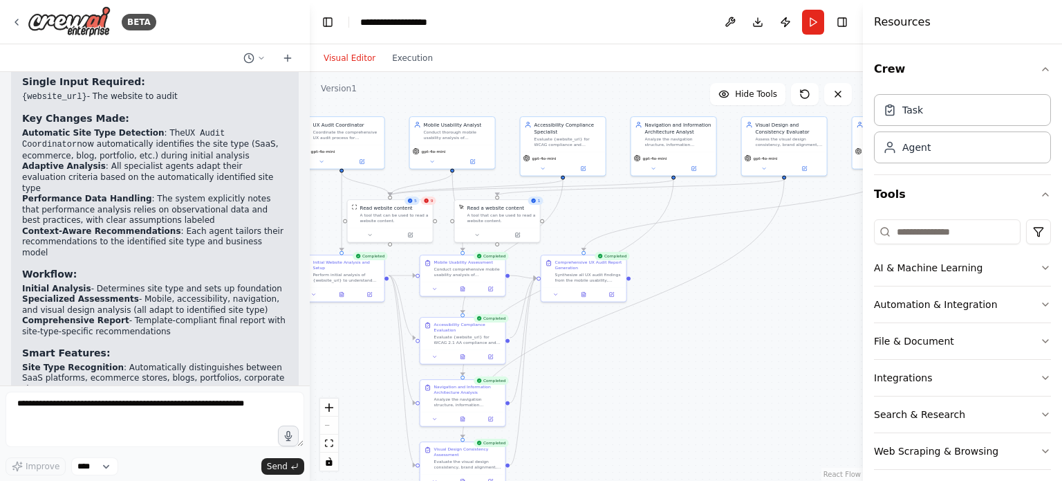
drag, startPoint x: 687, startPoint y: 323, endPoint x: 730, endPoint y: 322, distance: 42.9
click at [730, 322] on div ".deletable-edge-delete-btn { width: 20px; height: 20px; border: 0px solid #ffff…" at bounding box center [586, 276] width 553 height 409
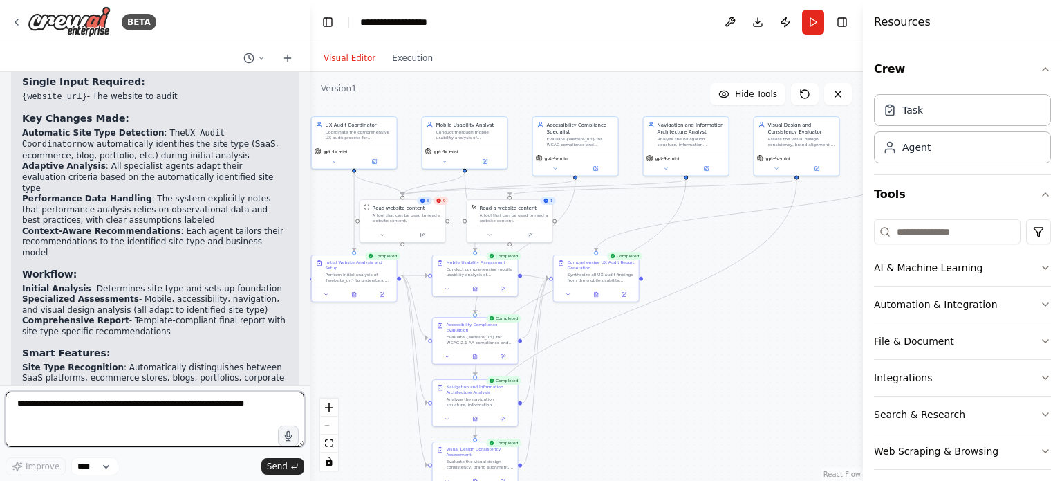
click at [224, 407] on textarea at bounding box center [155, 418] width 299 height 55
type textarea "**********"
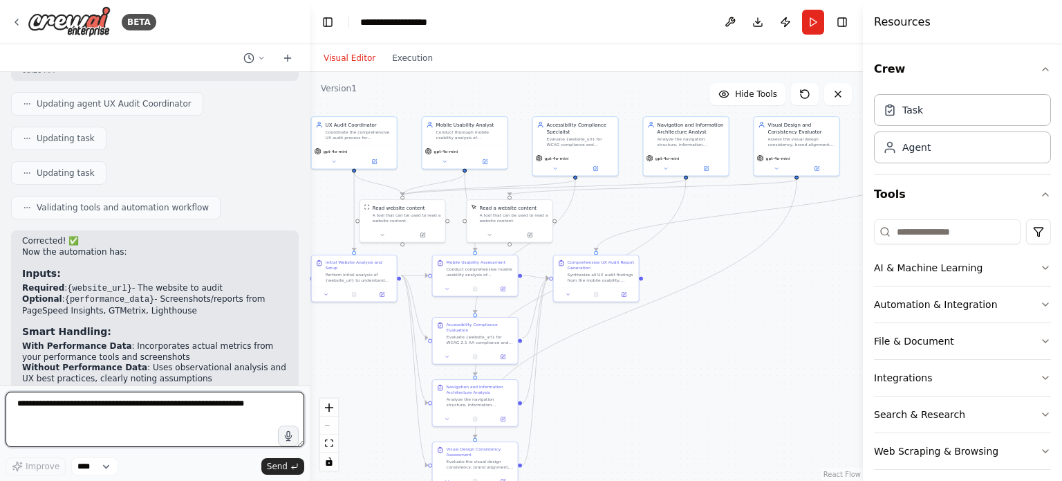
scroll to position [4113, 0]
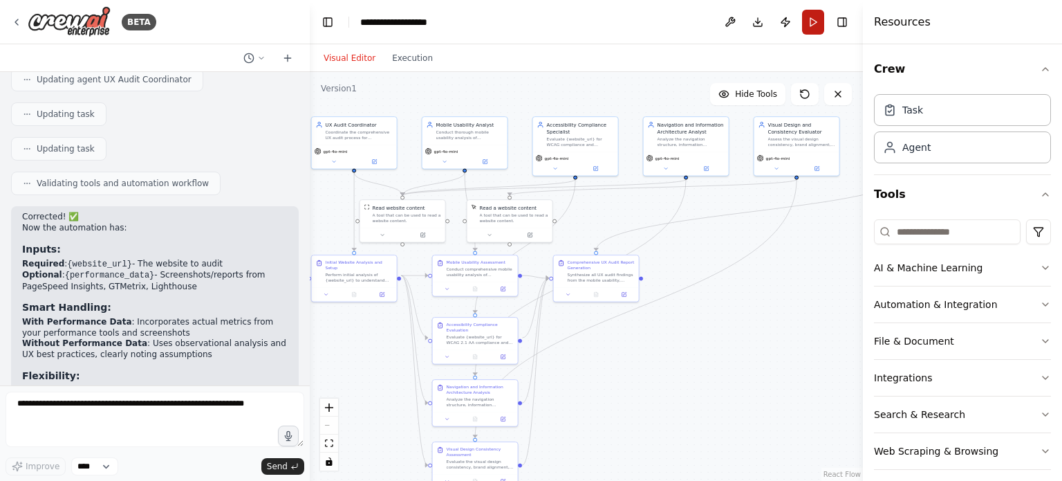
click at [820, 22] on button "Run" at bounding box center [813, 22] width 22 height 25
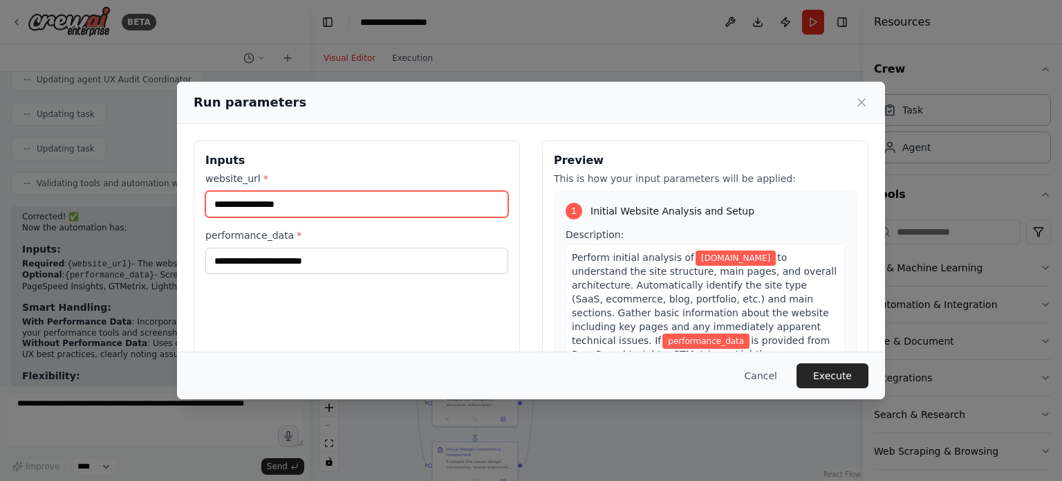
click at [306, 213] on input "**********" at bounding box center [356, 204] width 303 height 26
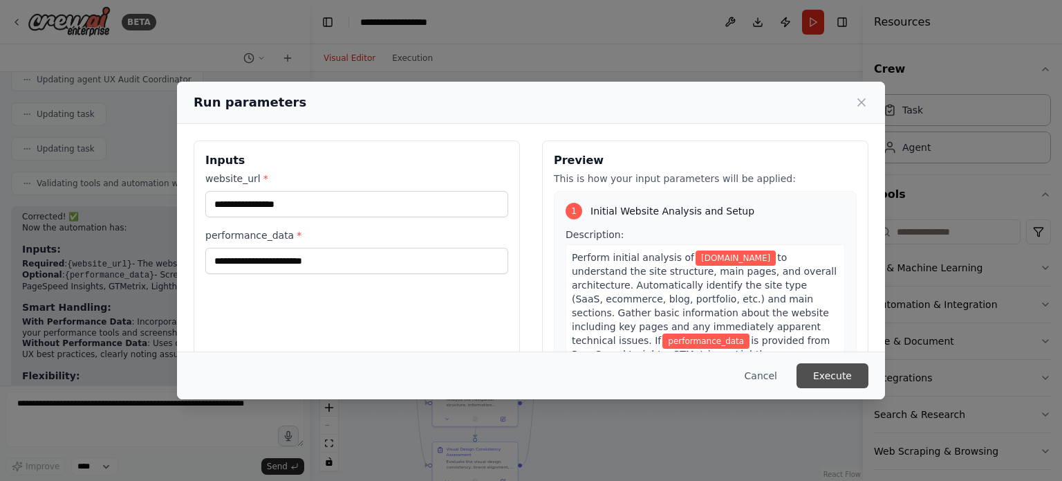
click at [849, 369] on button "Execute" at bounding box center [833, 375] width 72 height 25
click at [843, 367] on button "Execute" at bounding box center [833, 375] width 72 height 25
click at [777, 372] on button "Cancel" at bounding box center [761, 375] width 55 height 25
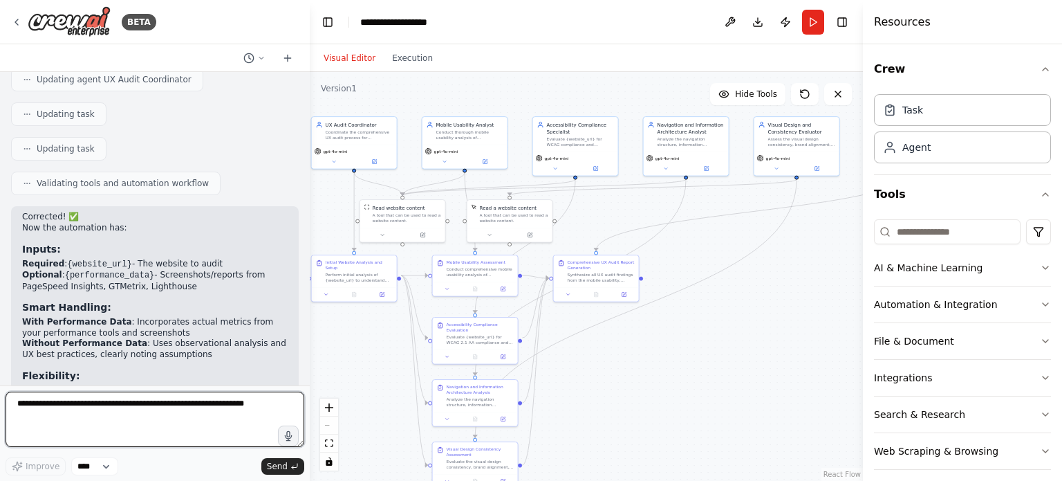
click at [133, 414] on textarea at bounding box center [155, 418] width 299 height 55
type textarea "**********"
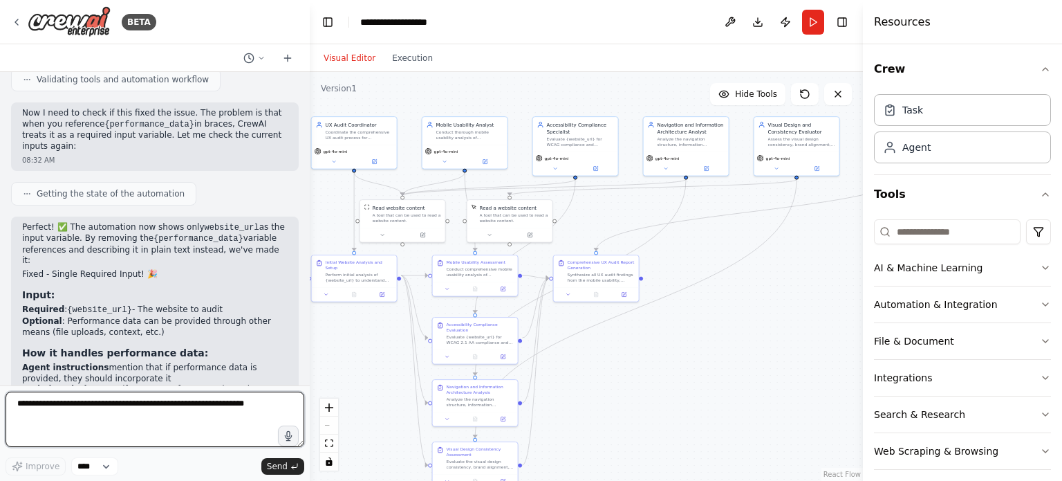
scroll to position [4978, 0]
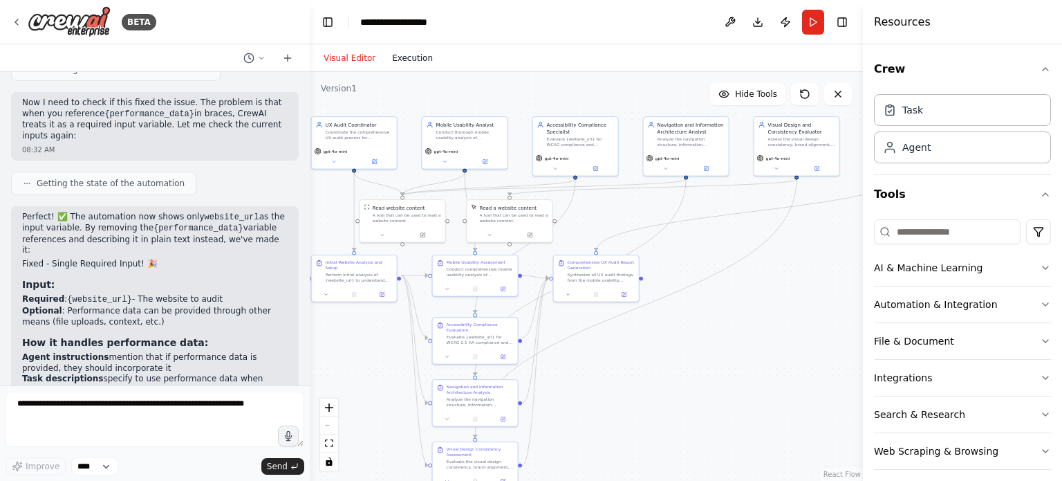
click at [390, 63] on button "Execution" at bounding box center [412, 58] width 57 height 17
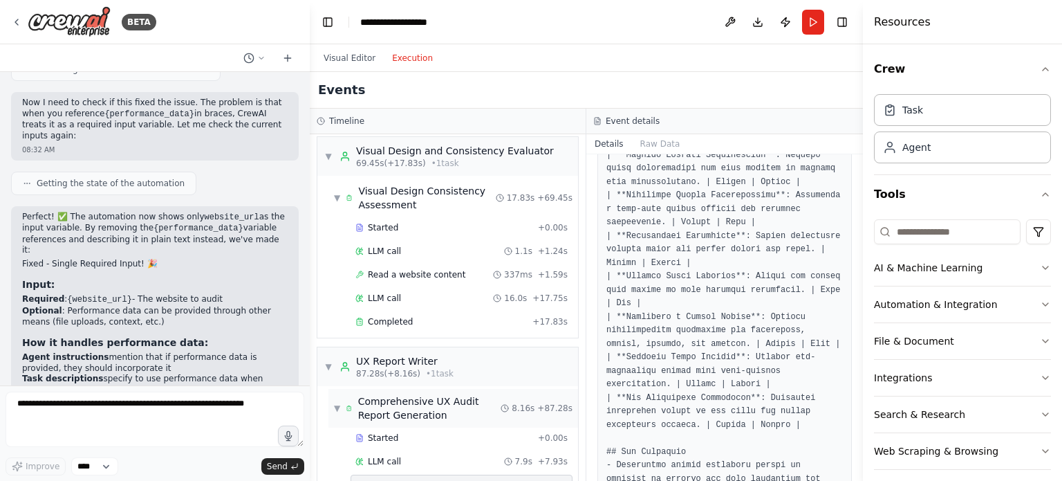
scroll to position [1231, 0]
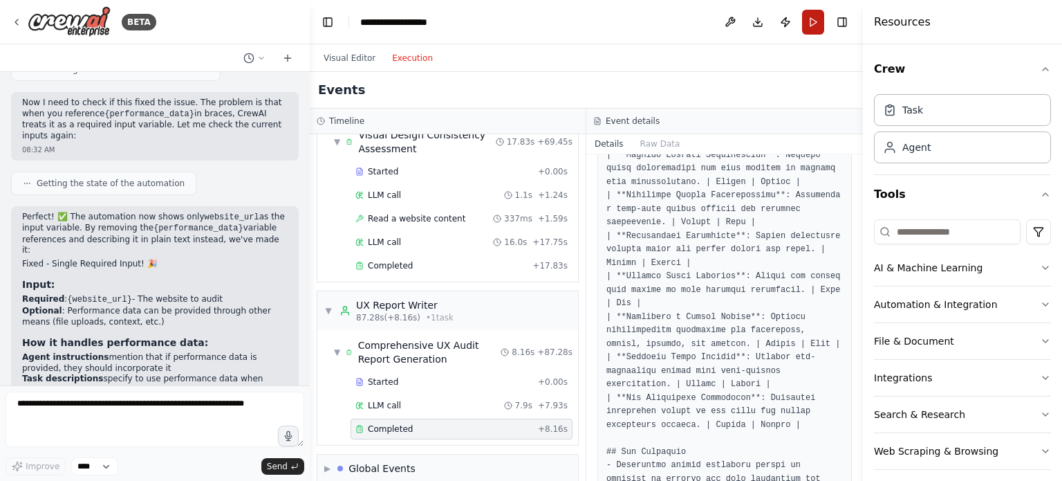
click at [812, 22] on button "Run" at bounding box center [813, 22] width 22 height 25
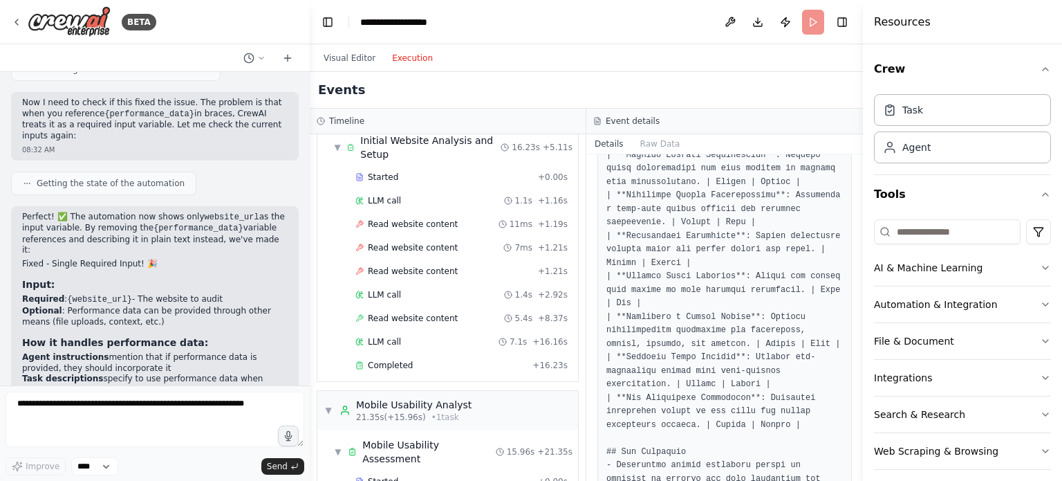
scroll to position [0, 0]
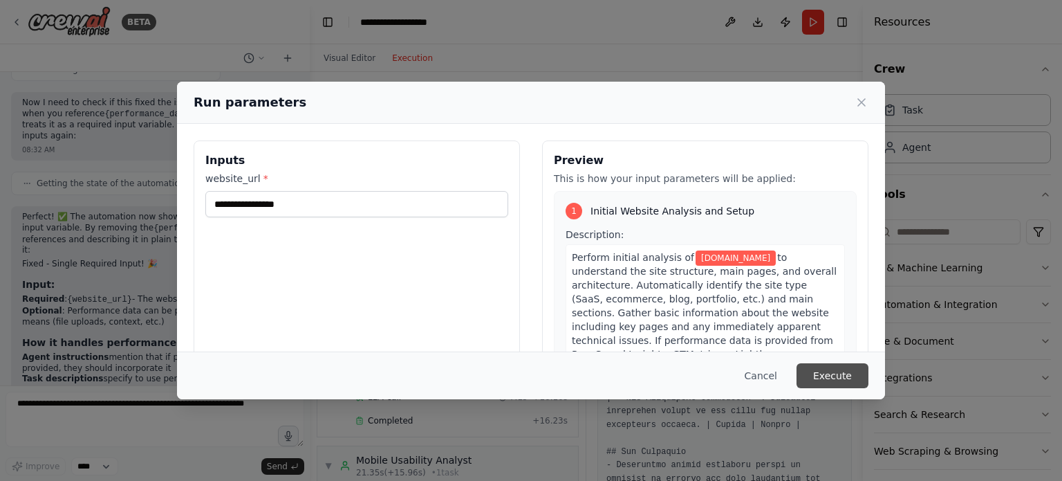
click at [824, 368] on button "Execute" at bounding box center [833, 375] width 72 height 25
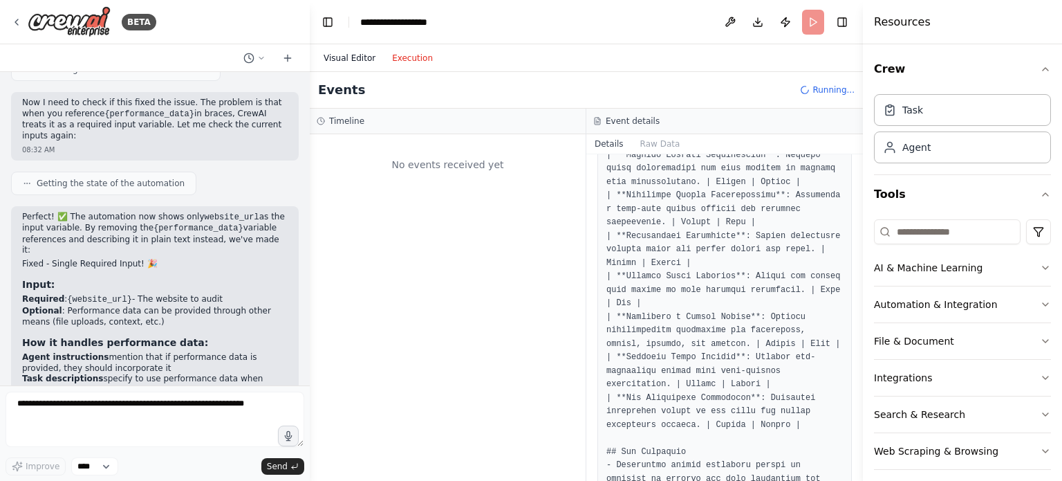
click at [358, 61] on button "Visual Editor" at bounding box center [349, 58] width 68 height 17
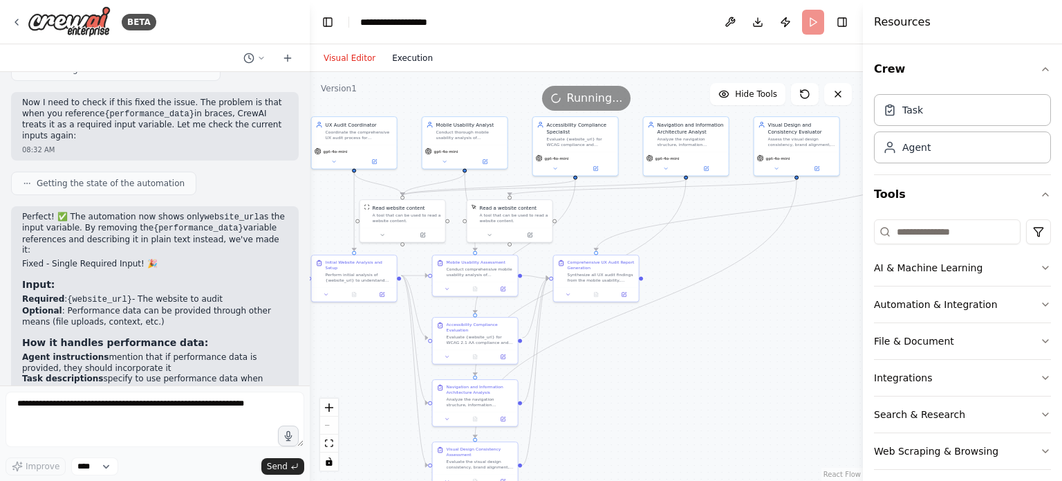
click at [397, 62] on button "Execution" at bounding box center [412, 58] width 57 height 17
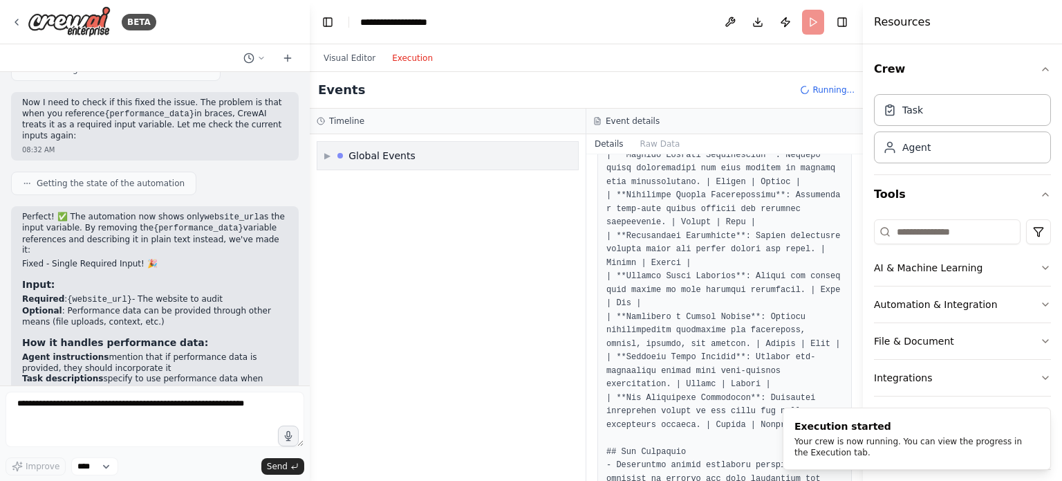
click at [482, 158] on div "▶ Global Events" at bounding box center [447, 156] width 261 height 28
click at [470, 187] on div "Execution Started" at bounding box center [448, 185] width 240 height 11
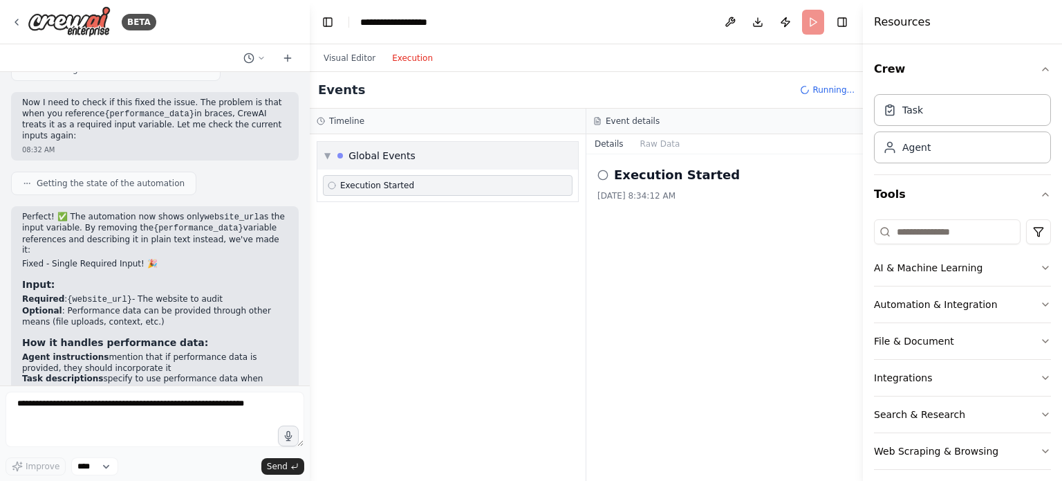
click at [326, 158] on span "▼" at bounding box center [327, 155] width 6 height 11
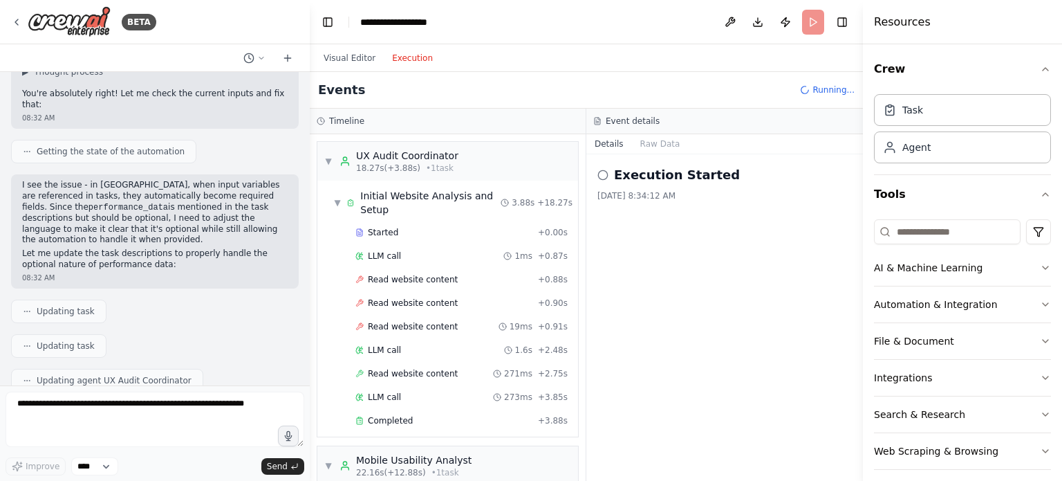
scroll to position [4978, 0]
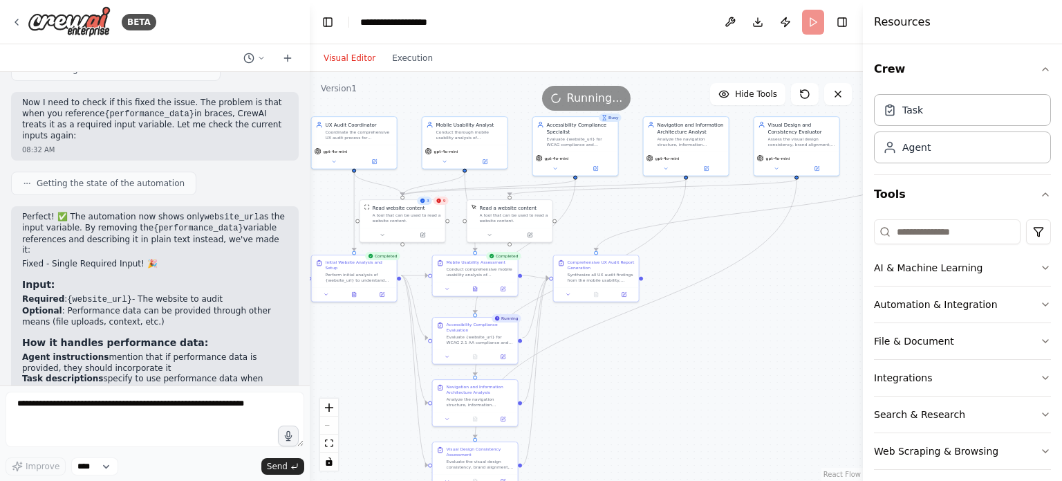
click at [355, 59] on button "Visual Editor" at bounding box center [349, 58] width 68 height 17
click at [404, 60] on button "Execution" at bounding box center [412, 58] width 57 height 17
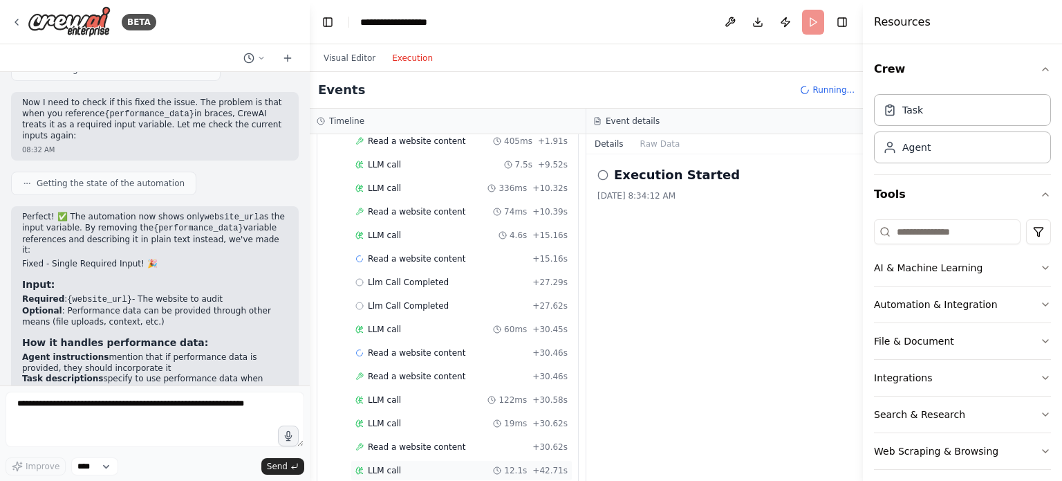
scroll to position [1176, 0]
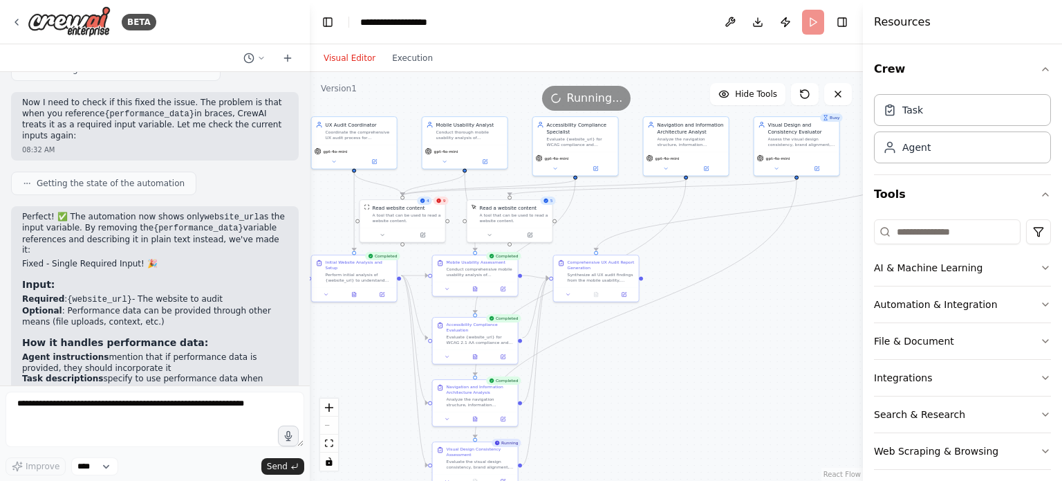
click at [357, 50] on button "Visual Editor" at bounding box center [349, 58] width 68 height 17
click at [840, 92] on icon at bounding box center [839, 94] width 6 height 6
click at [813, 91] on button at bounding box center [805, 94] width 28 height 22
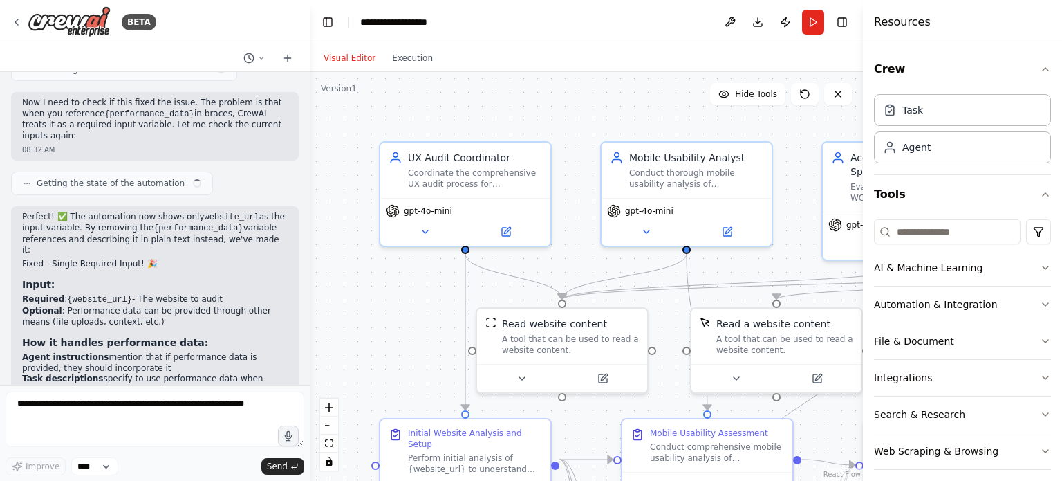
scroll to position [4978, 0]
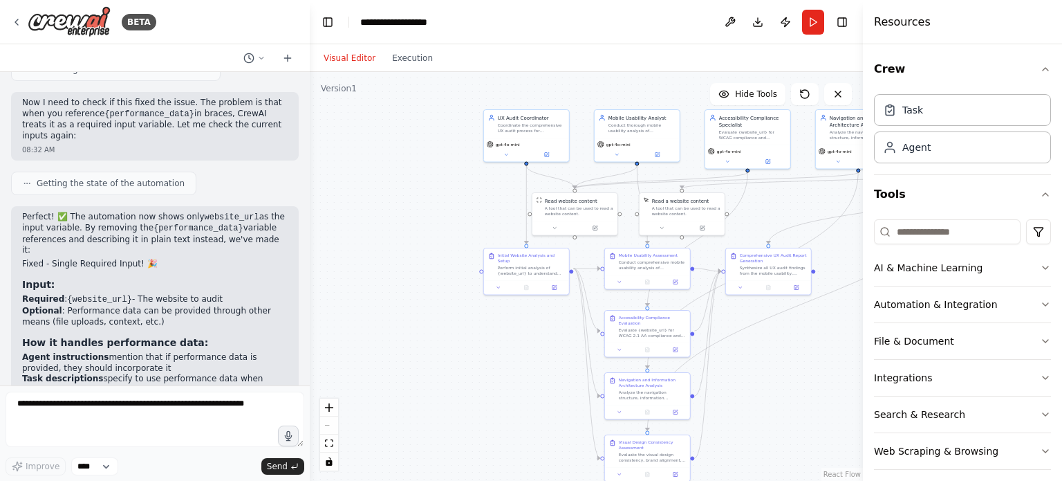
drag, startPoint x: 440, startPoint y: 264, endPoint x: 362, endPoint y: 207, distance: 96.4
click at [362, 207] on div ".deletable-edge-delete-btn { width: 20px; height: 20px; border: 0px solid #ffff…" at bounding box center [586, 276] width 553 height 409
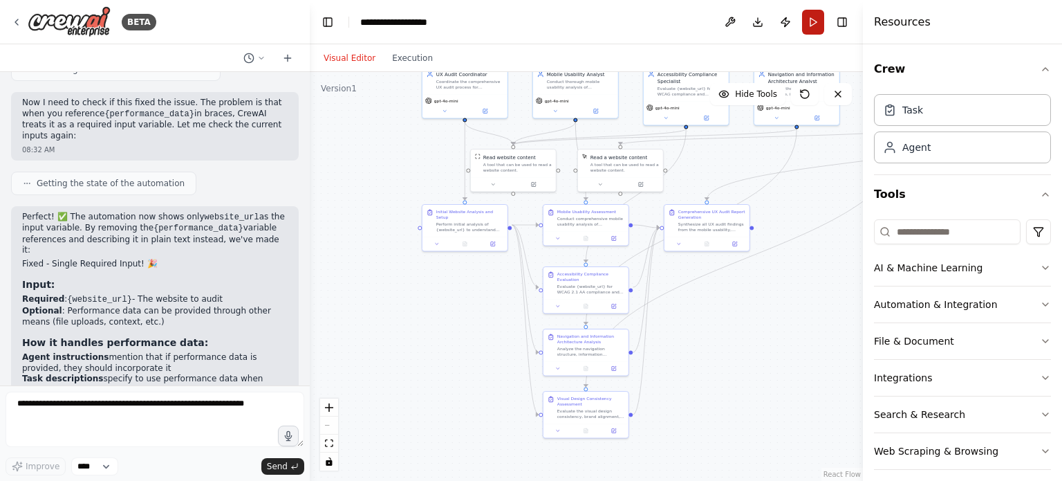
click at [811, 21] on button "Run" at bounding box center [813, 22] width 22 height 25
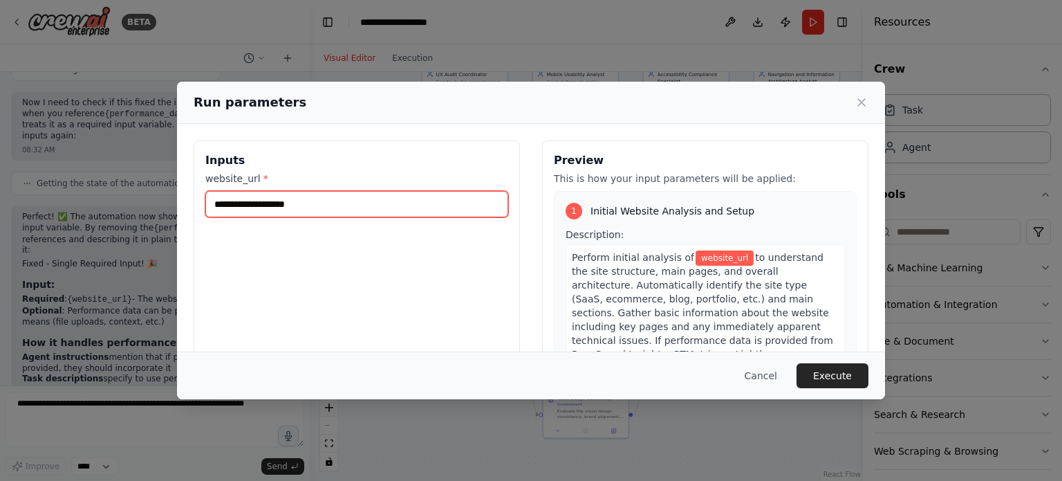
click at [421, 203] on input "website_url *" at bounding box center [356, 204] width 303 height 26
type input "**********"
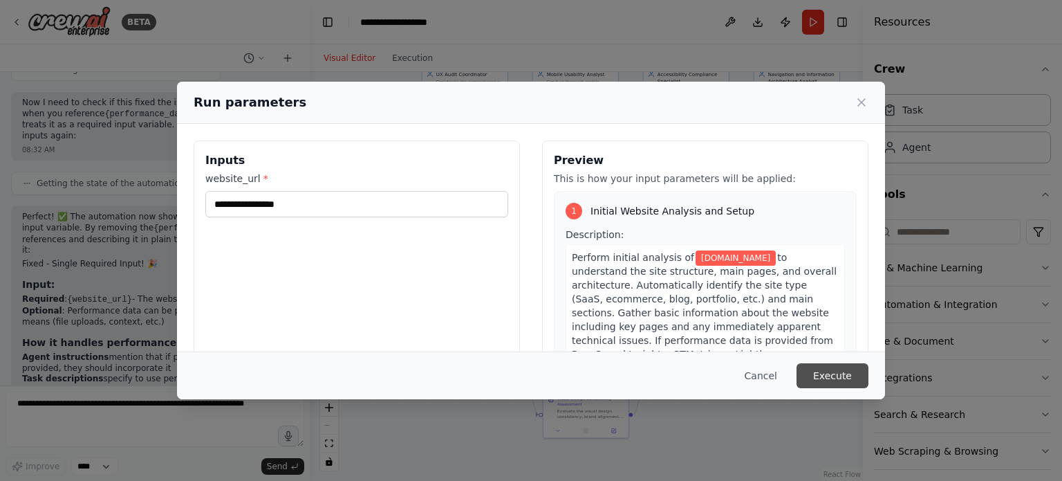
click at [833, 378] on button "Execute" at bounding box center [833, 375] width 72 height 25
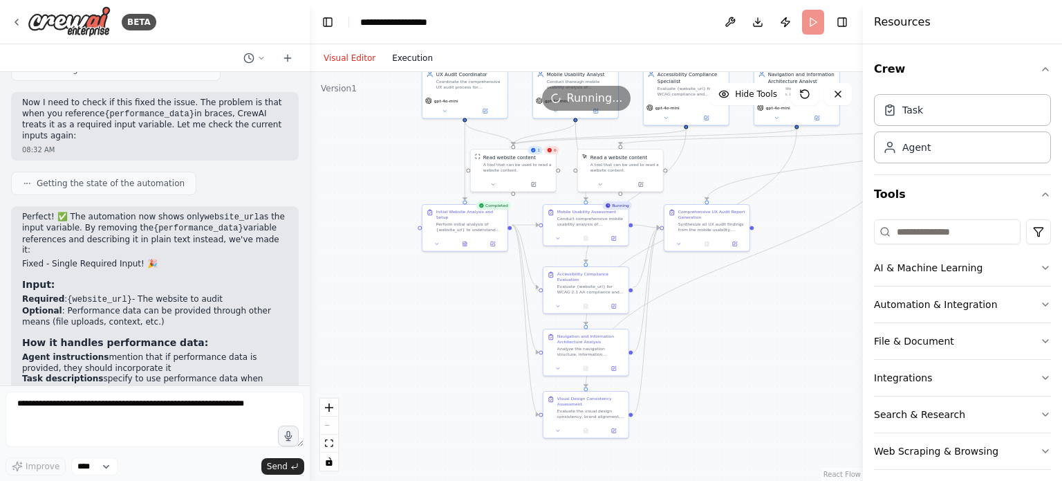
click at [401, 61] on button "Execution" at bounding box center [412, 58] width 57 height 17
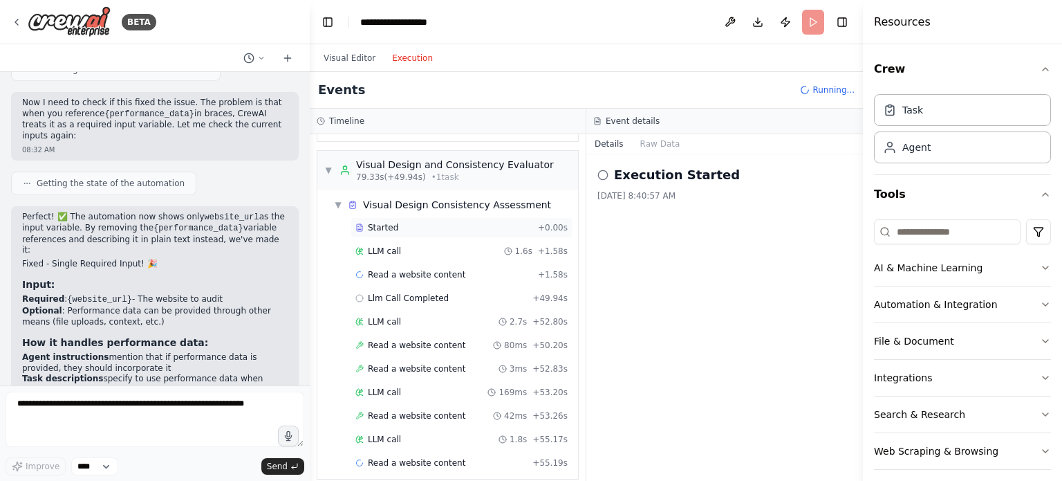
scroll to position [1151, 0]
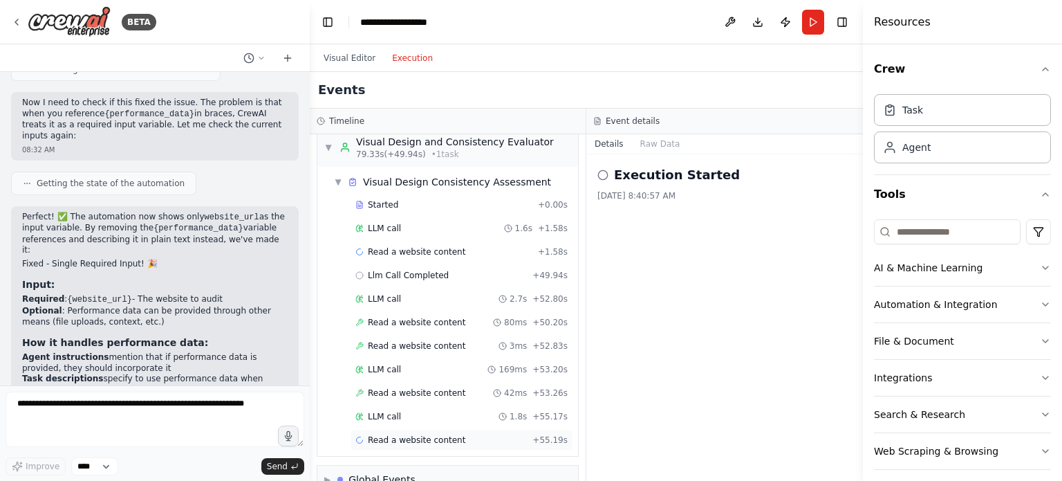
click at [407, 434] on span "Read a website content" at bounding box center [417, 439] width 98 height 11
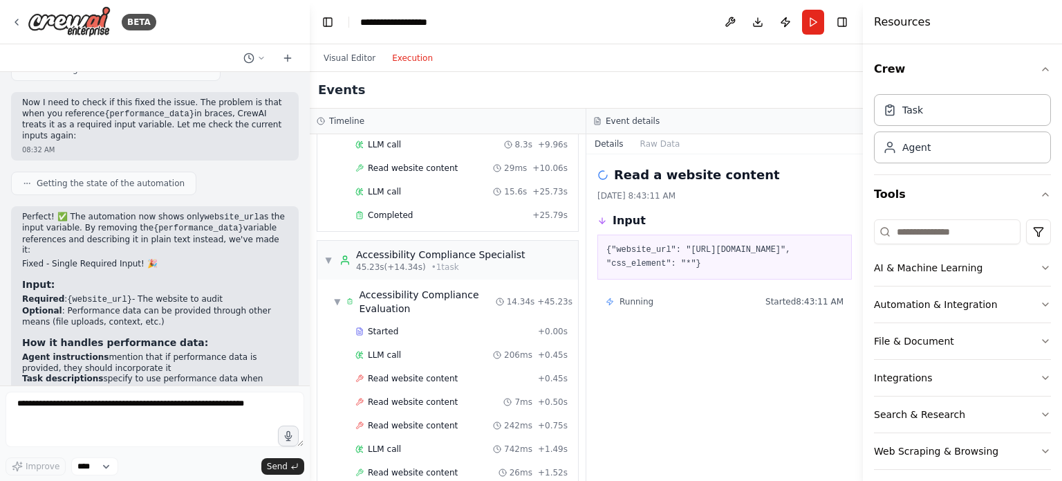
scroll to position [528, 0]
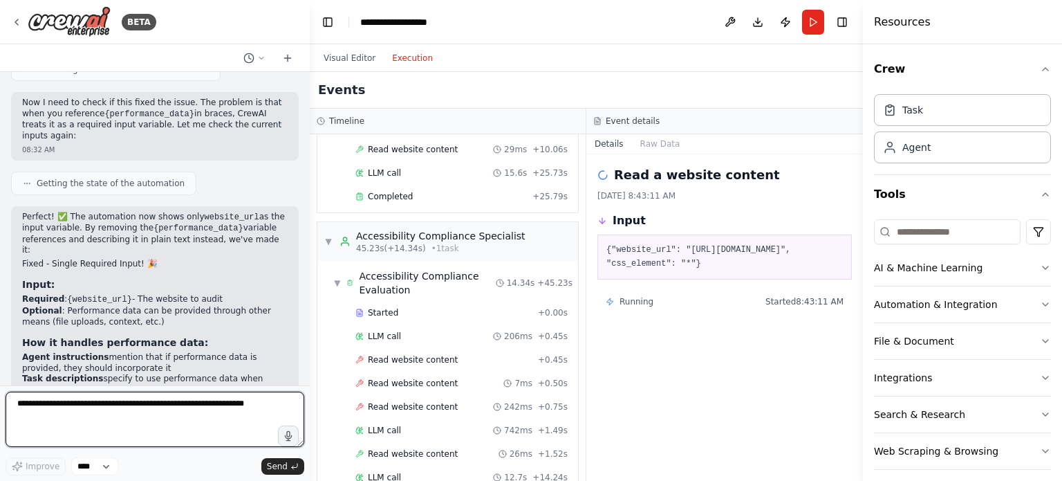
click at [159, 405] on textarea at bounding box center [155, 418] width 299 height 55
type textarea "**********"
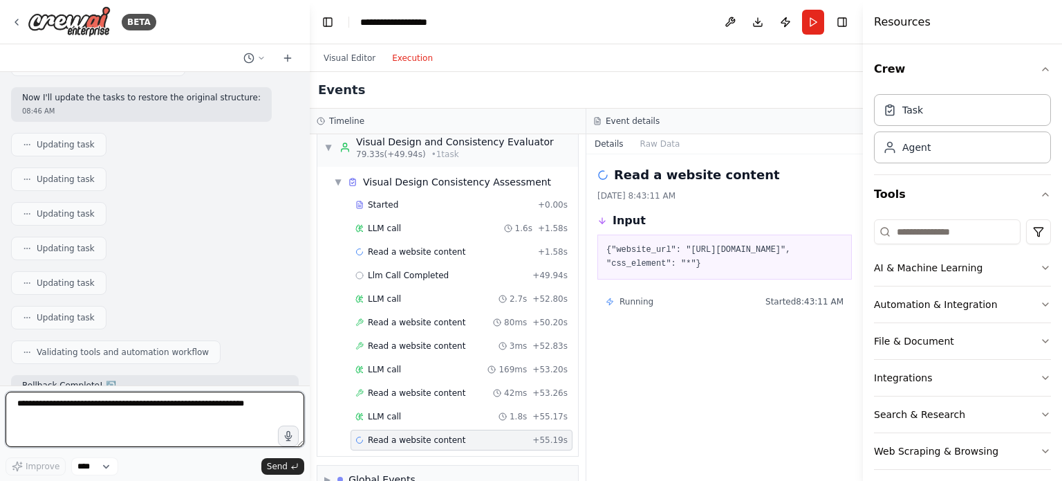
scroll to position [5791, 0]
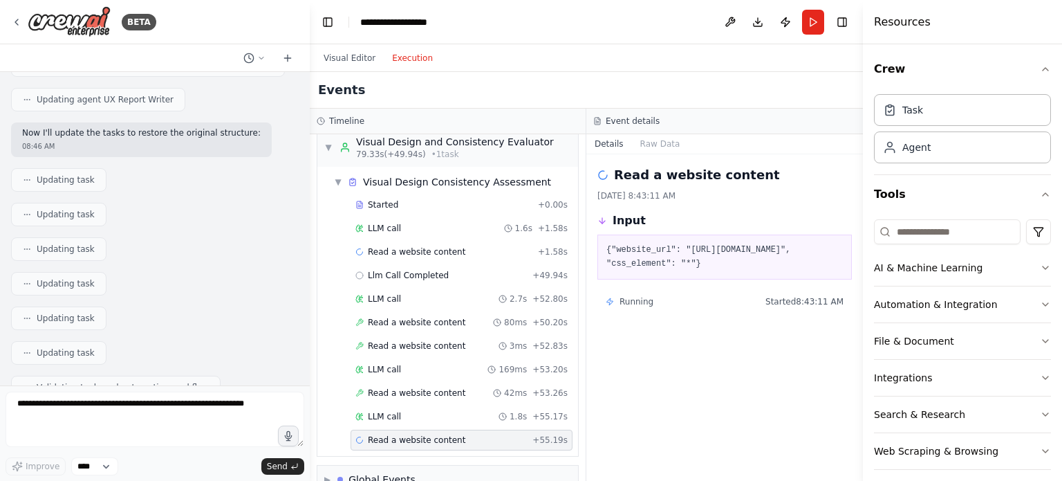
click at [810, 30] on button "Run" at bounding box center [813, 22] width 22 height 25
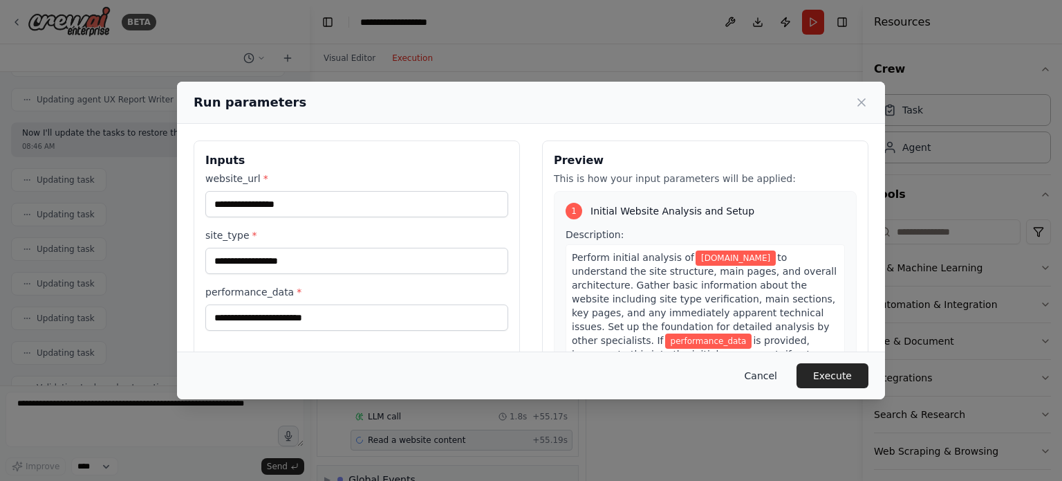
click at [770, 380] on button "Cancel" at bounding box center [761, 375] width 55 height 25
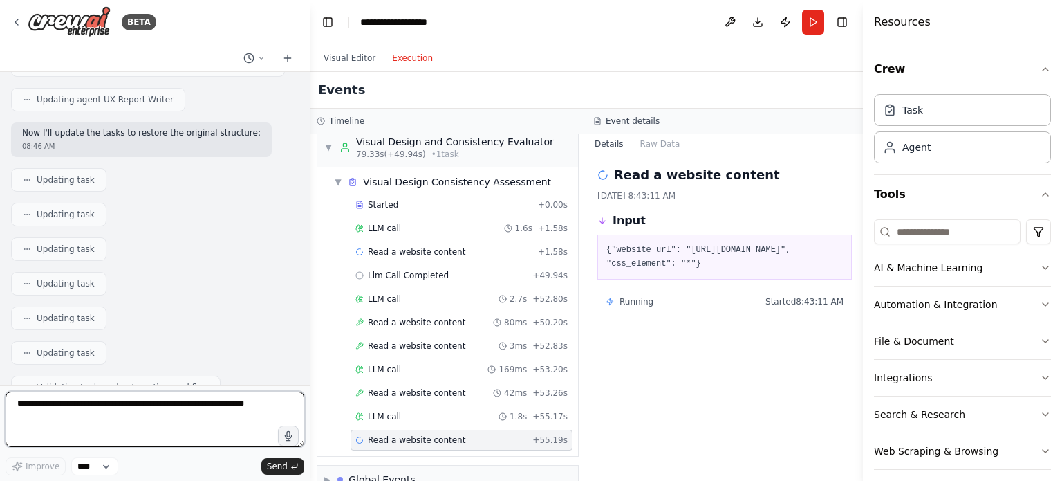
click at [185, 406] on textarea at bounding box center [155, 418] width 299 height 55
type textarea "**********"
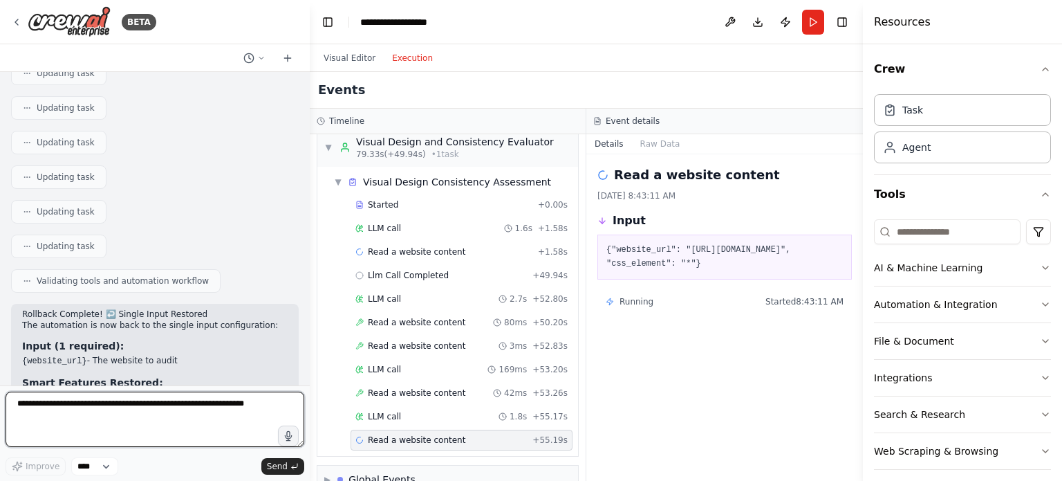
scroll to position [6864, 0]
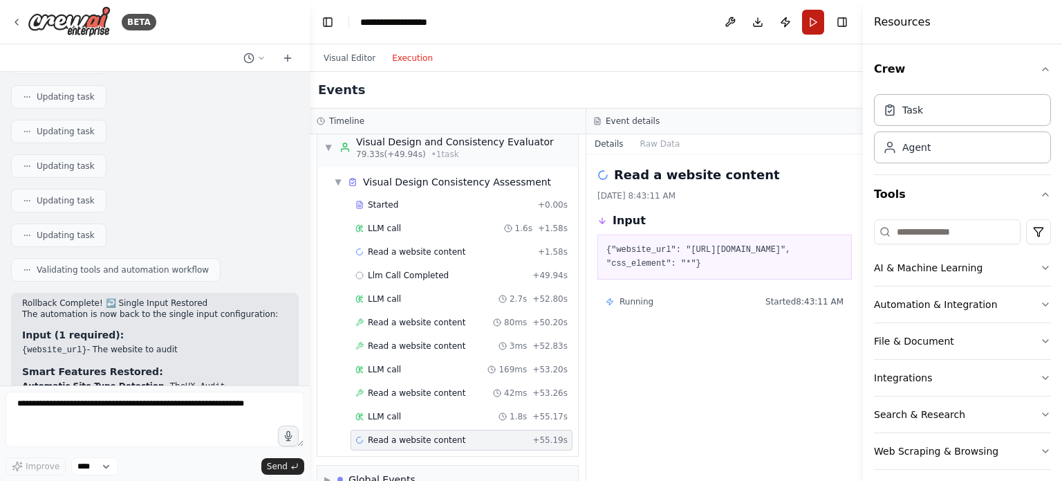
click at [810, 18] on button "Run" at bounding box center [813, 22] width 22 height 25
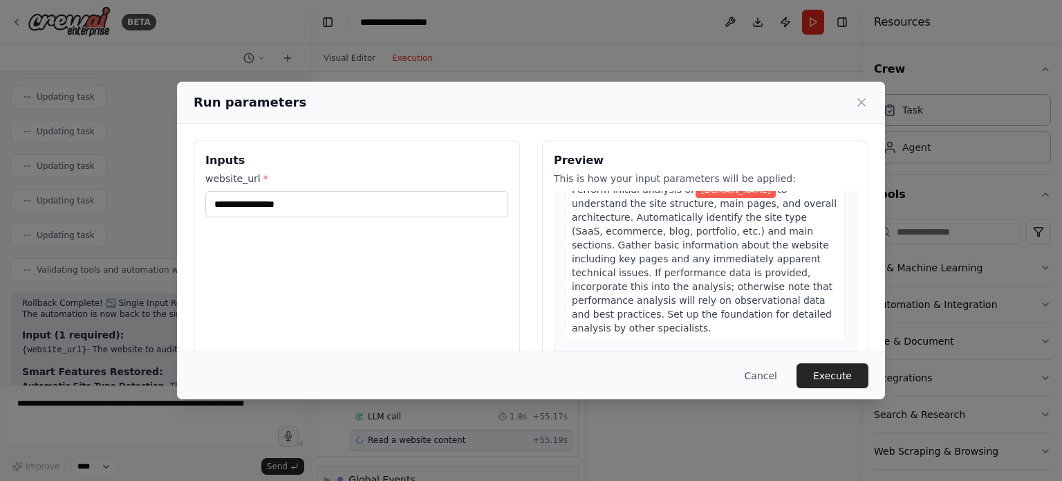
scroll to position [0, 0]
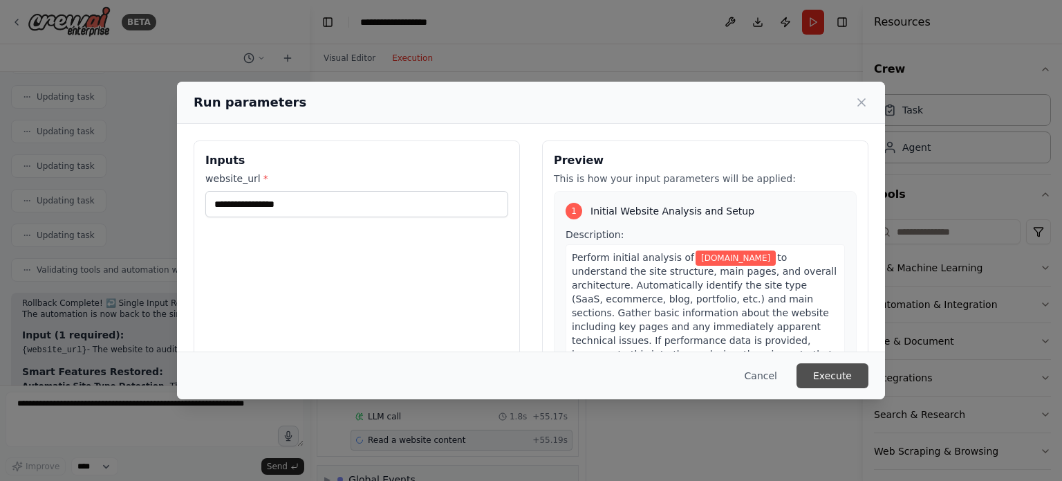
click at [844, 364] on button "Execute" at bounding box center [833, 375] width 72 height 25
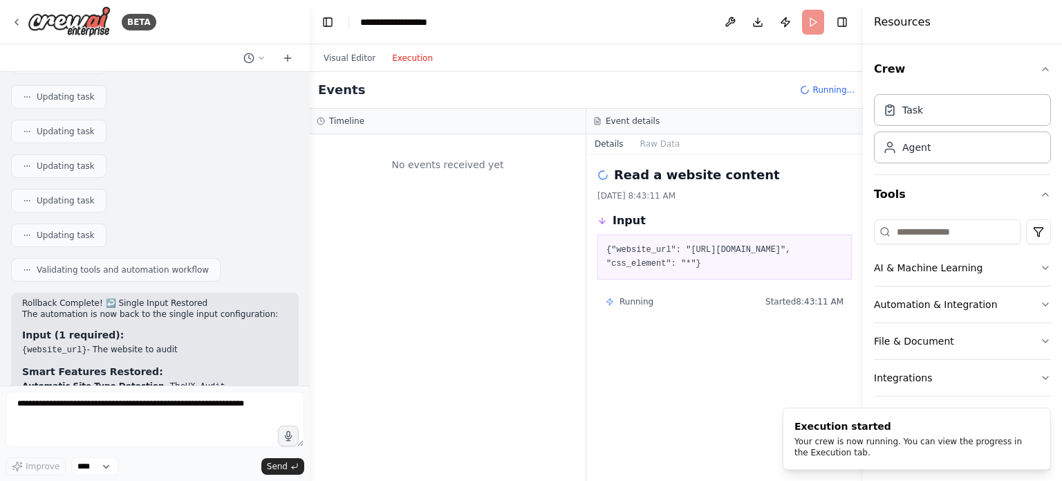
click at [633, 156] on div "Read a website content 8/14/2025, 8:43:11 AM Input {"website_url": "http://www.…" at bounding box center [725, 317] width 277 height 326
click at [639, 146] on button "Raw Data" at bounding box center [660, 143] width 57 height 19
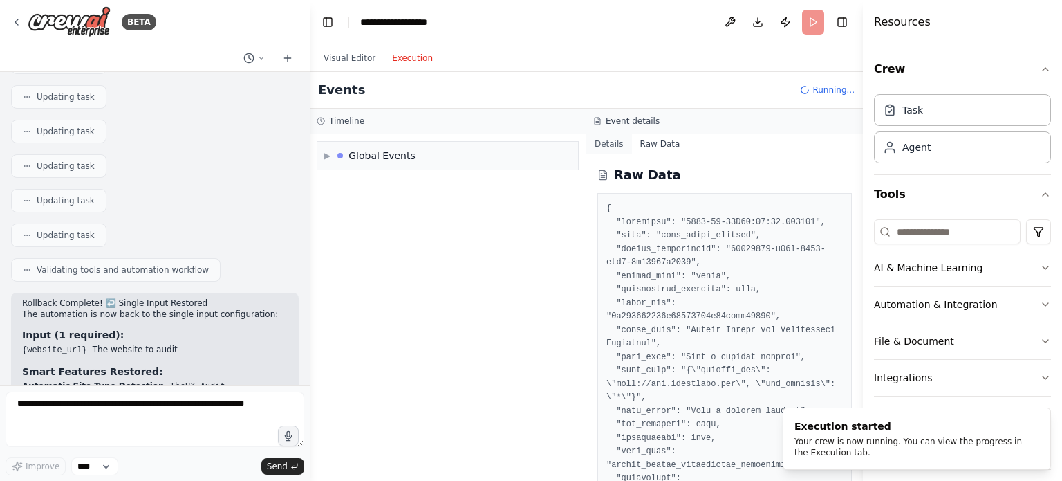
click at [596, 146] on button "Details" at bounding box center [610, 143] width 46 height 19
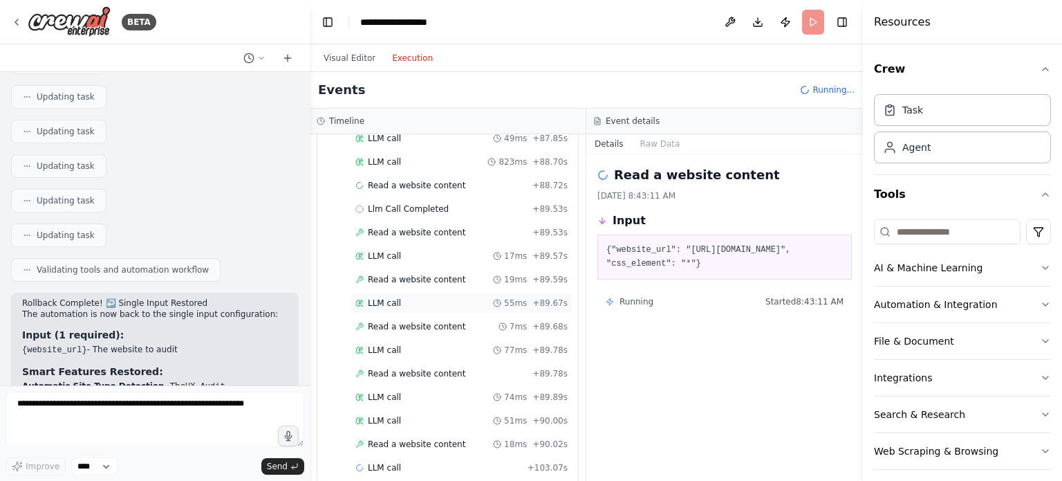
scroll to position [1513, 0]
click at [693, 334] on div "Read a website content 8/14/2025, 8:43:11 AM Input {"website_url": "http://www.…" at bounding box center [725, 317] width 277 height 326
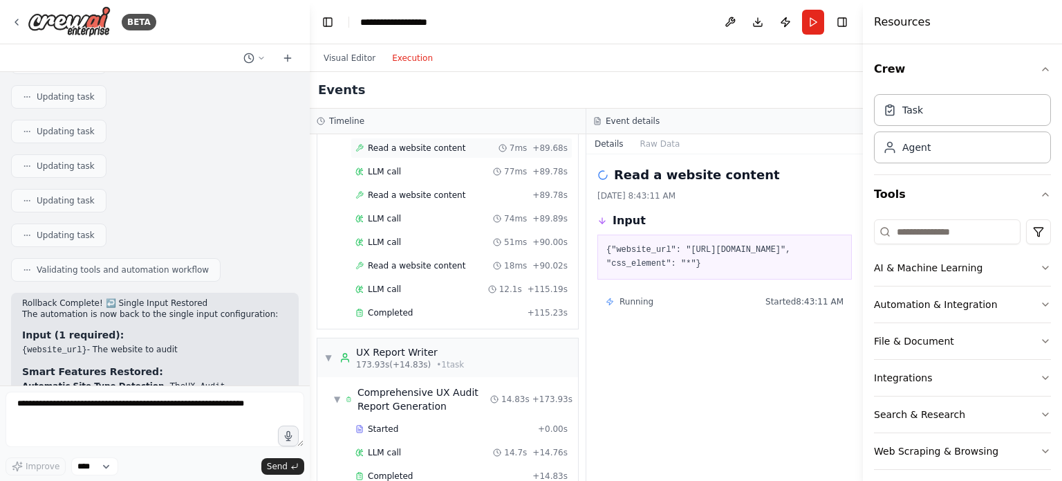
scroll to position [1722, 0]
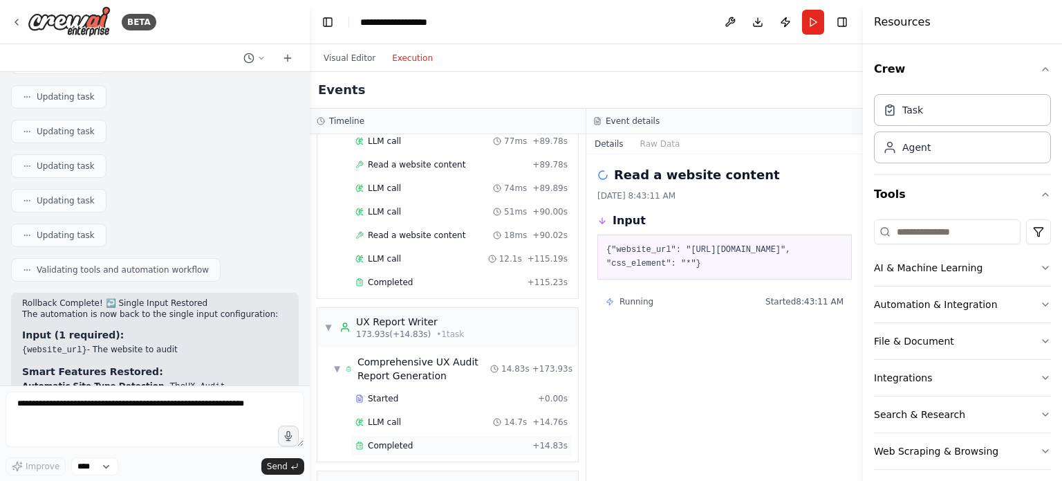
click at [412, 440] on div "Completed" at bounding box center [442, 445] width 172 height 11
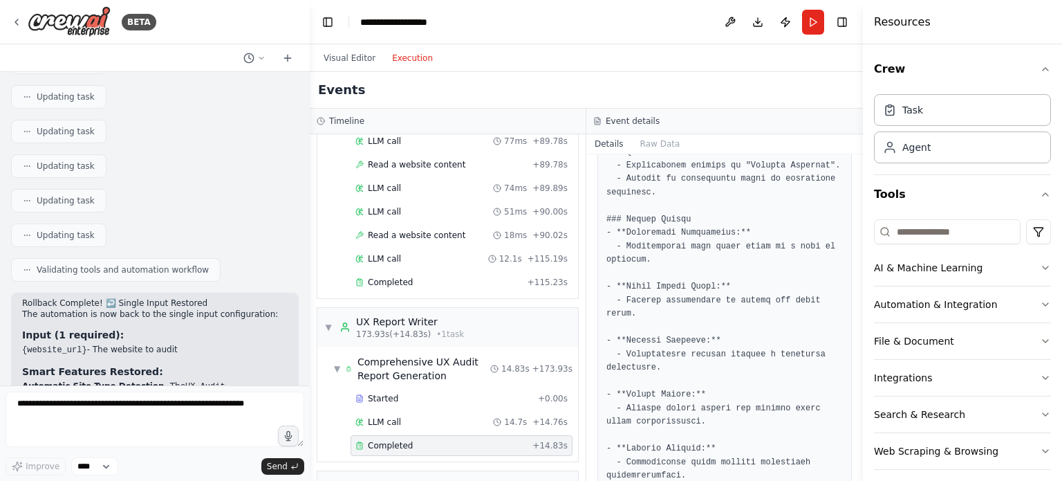
scroll to position [830, 0]
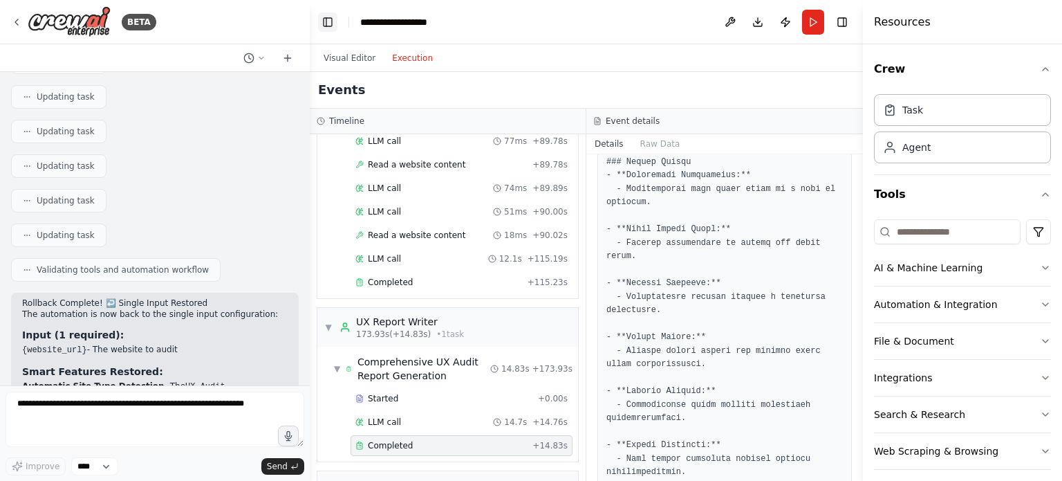
click at [331, 19] on button "Toggle Left Sidebar" at bounding box center [327, 21] width 19 height 19
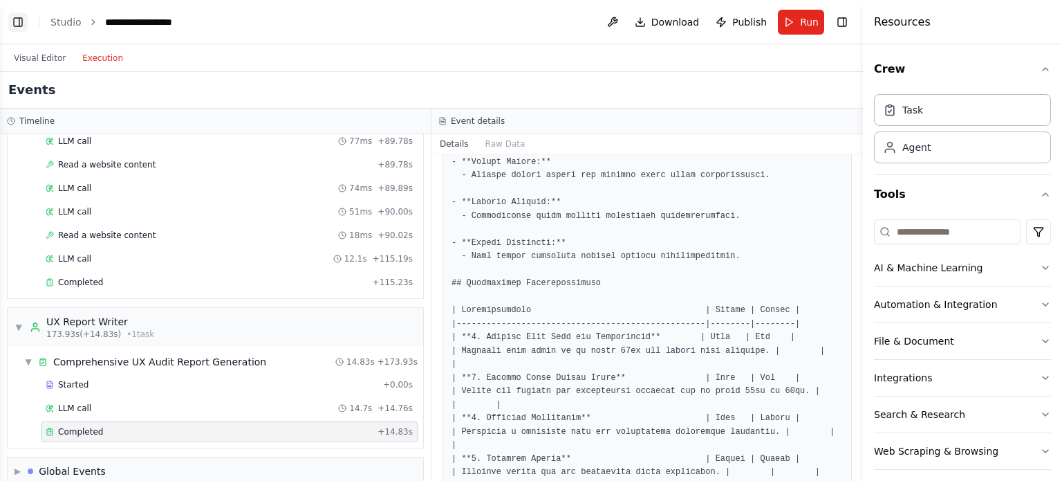
click at [16, 19] on button "Toggle Left Sidebar" at bounding box center [17, 21] width 19 height 19
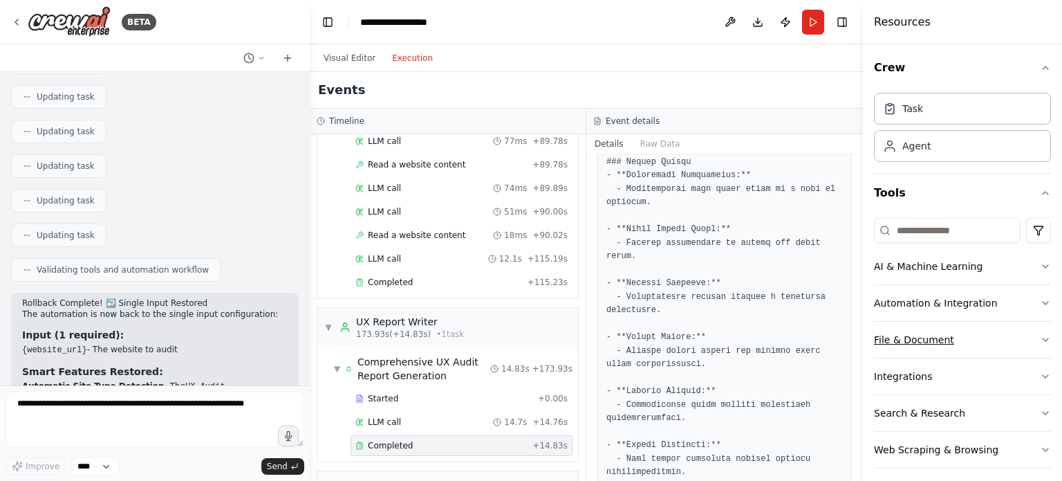
scroll to position [0, 0]
click at [68, 24] on img at bounding box center [69, 21] width 83 height 31
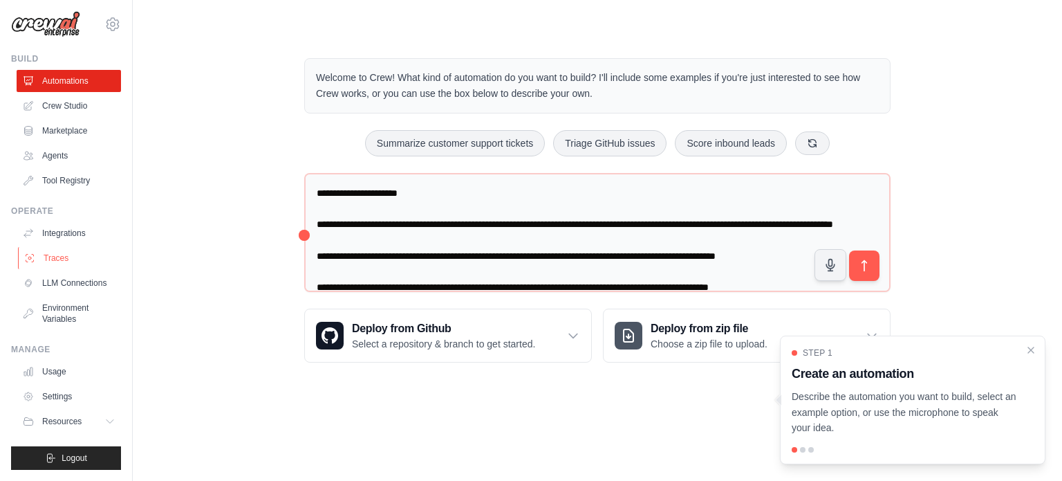
click at [62, 247] on link "Traces" at bounding box center [70, 258] width 104 height 22
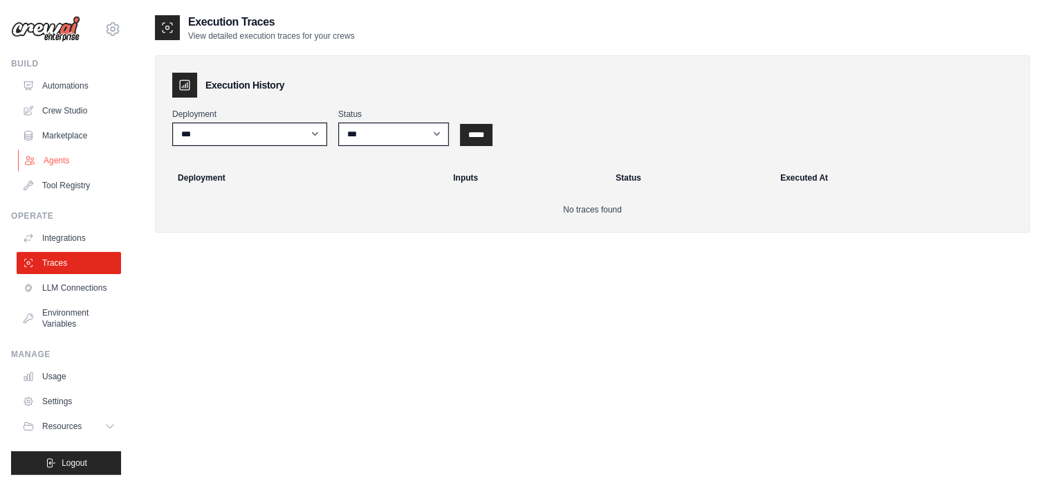
click at [41, 154] on link "Agents" at bounding box center [70, 160] width 104 height 22
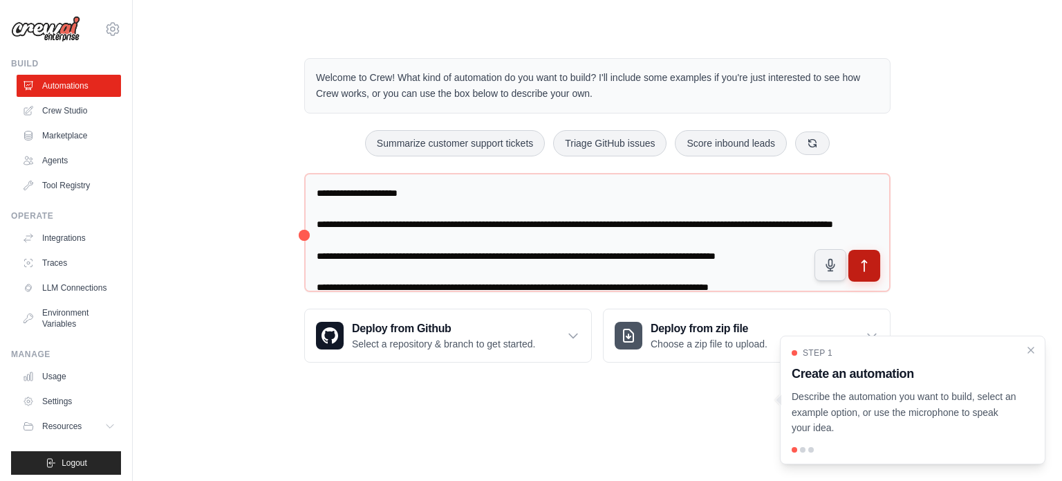
click at [855, 269] on button "submit" at bounding box center [865, 266] width 32 height 32
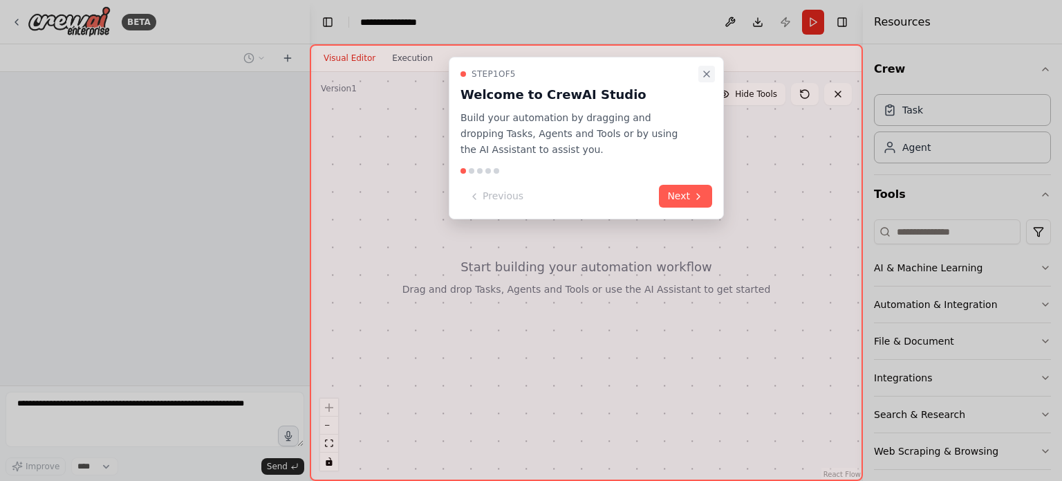
click at [705, 74] on icon "Close walkthrough" at bounding box center [707, 74] width 6 height 6
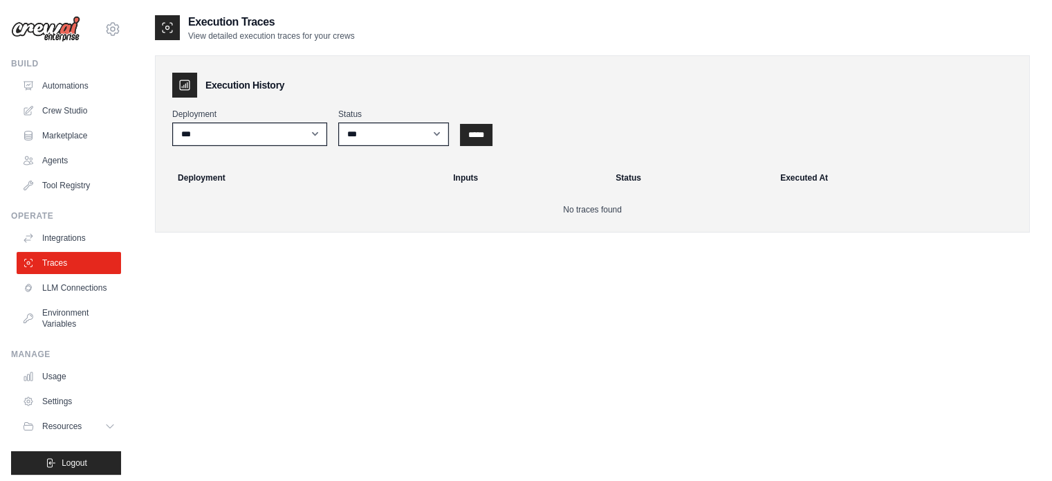
drag, startPoint x: 55, startPoint y: 378, endPoint x: 304, endPoint y: 298, distance: 261.6
drag, startPoint x: 304, startPoint y: 298, endPoint x: 62, endPoint y: 92, distance: 318.5
click at [62, 92] on link "Automations" at bounding box center [70, 86] width 104 height 22
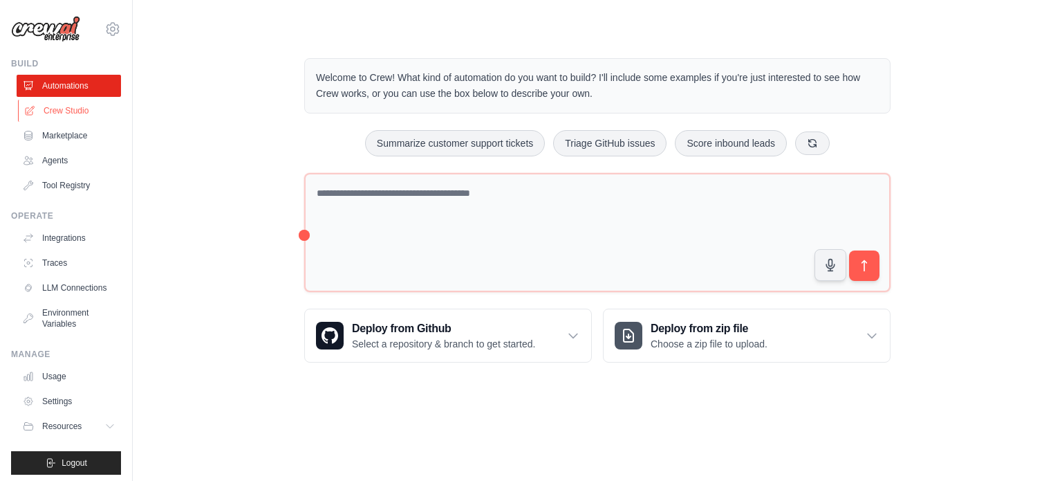
click at [62, 105] on link "Crew Studio" at bounding box center [70, 111] width 104 height 22
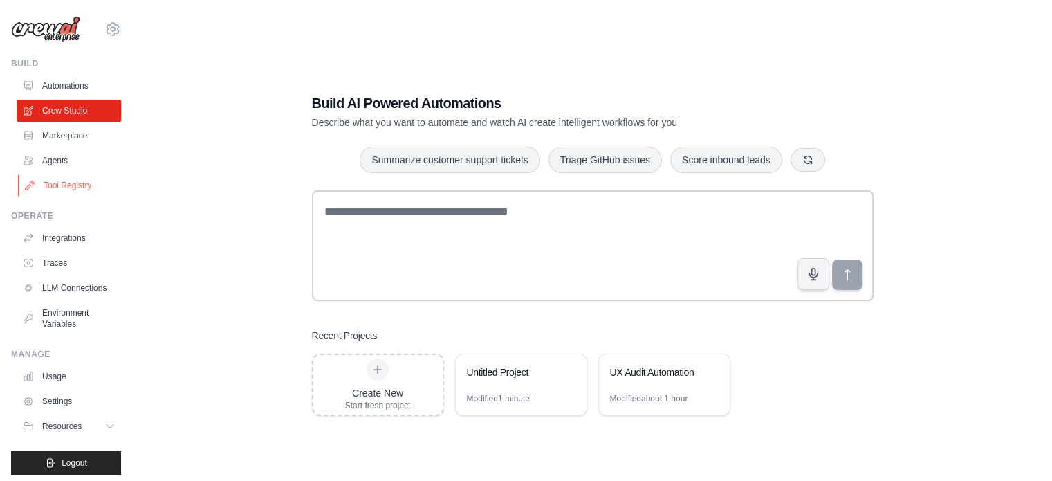
click at [83, 184] on link "Tool Registry" at bounding box center [70, 185] width 104 height 22
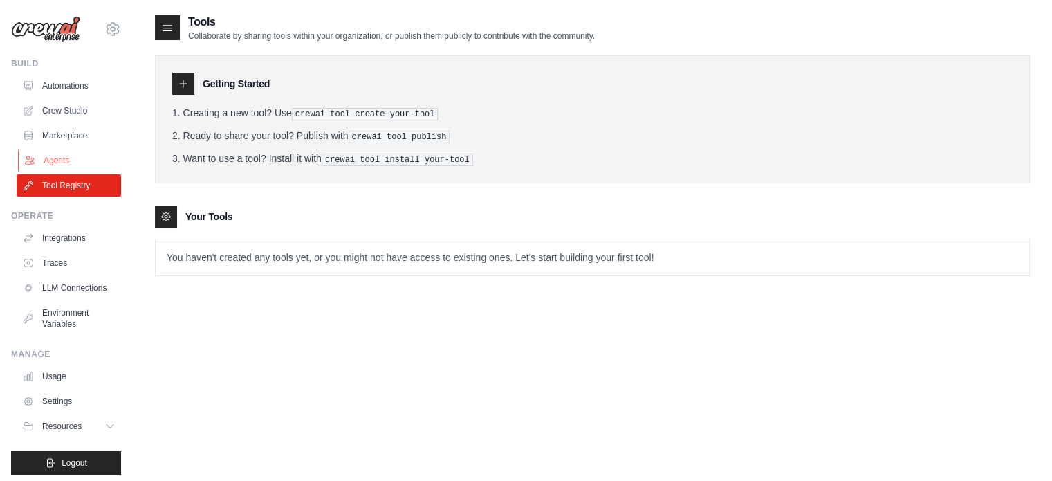
click at [82, 158] on link "Agents" at bounding box center [70, 160] width 104 height 22
